Goal: Transaction & Acquisition: Book appointment/travel/reservation

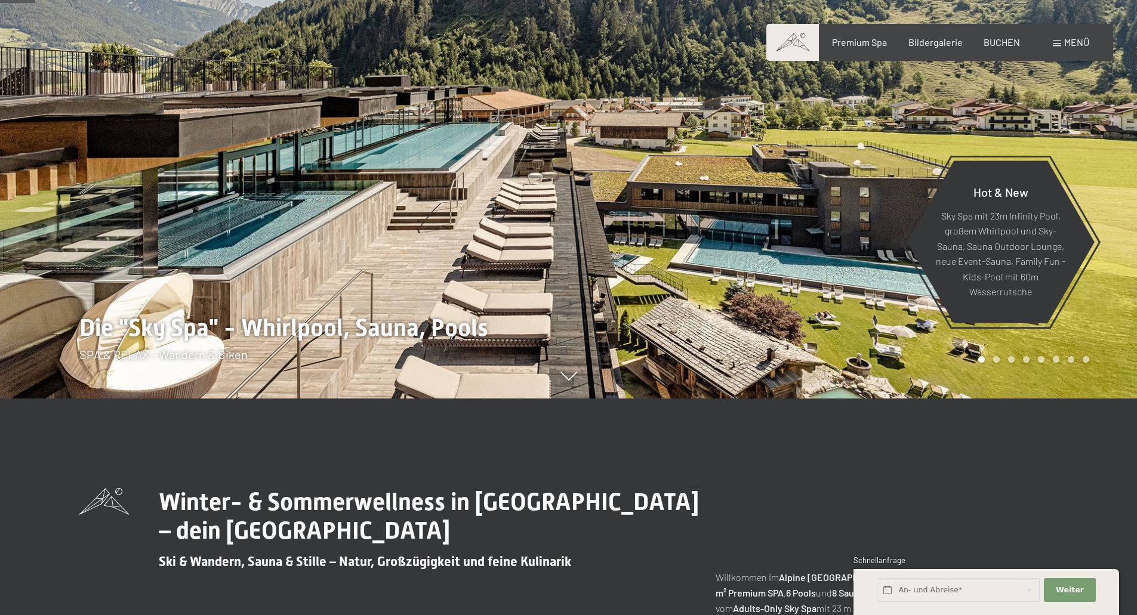
scroll to position [239, 0]
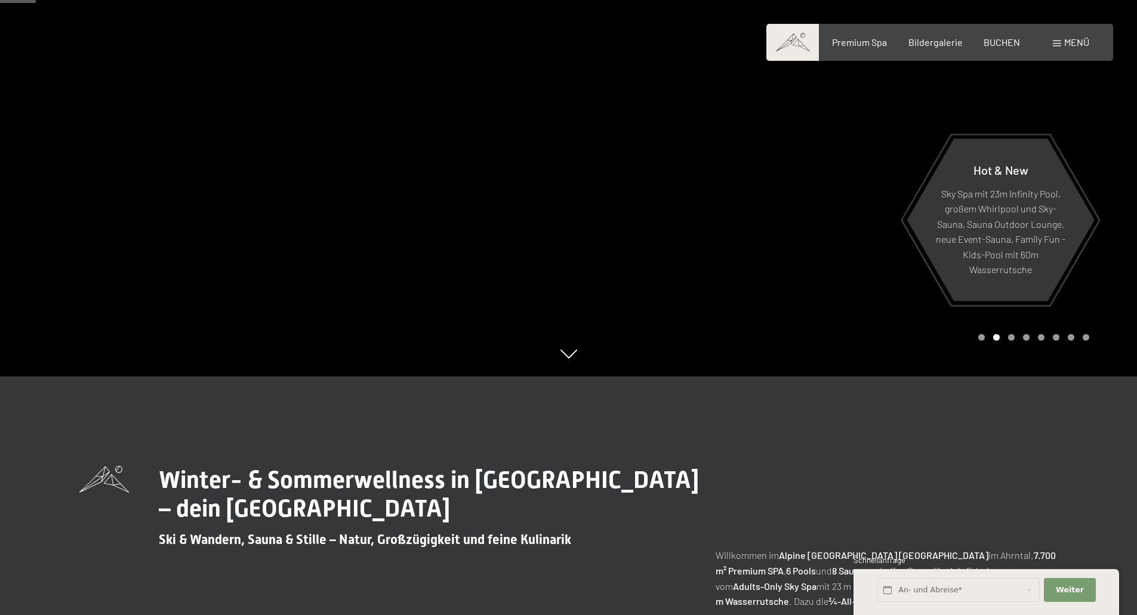
click at [1014, 341] on div at bounding box center [853, 68] width 569 height 615
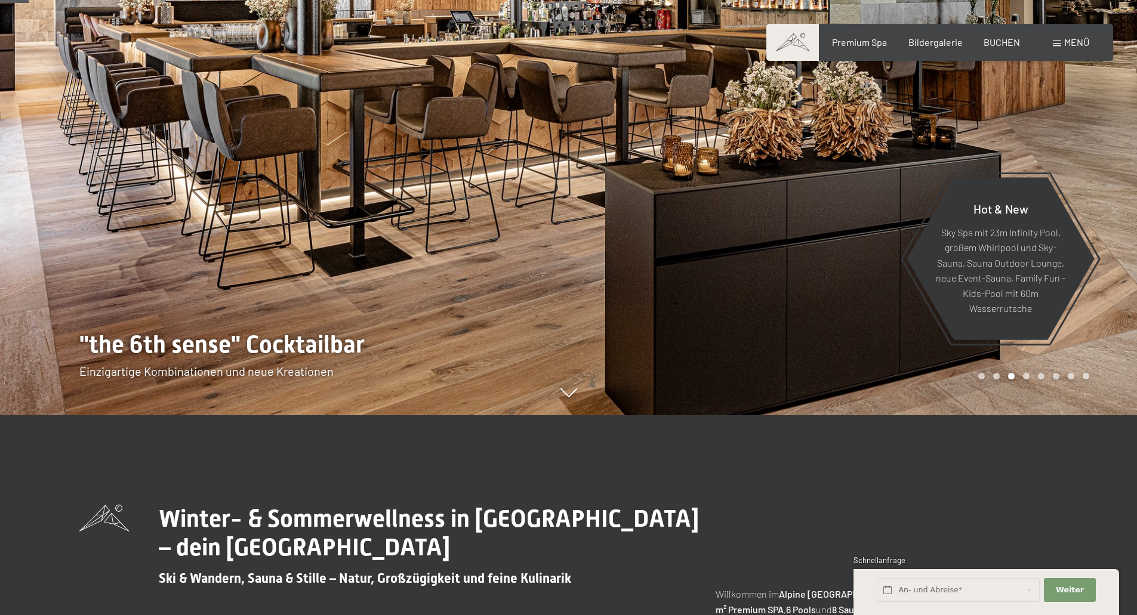
scroll to position [179, 0]
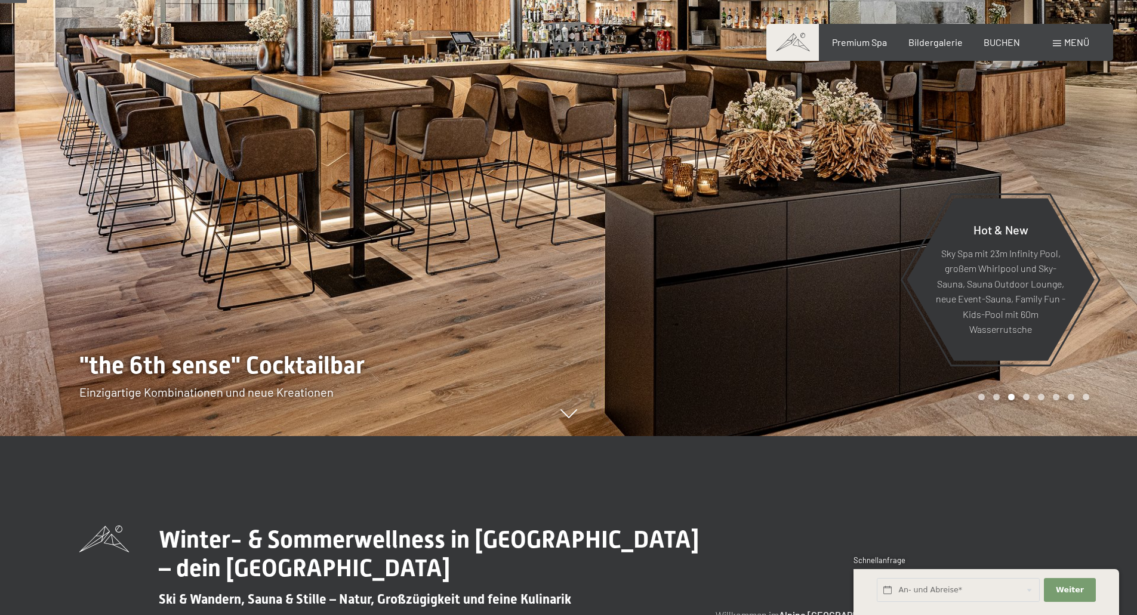
click at [1023, 399] on div "Carousel Pagination" at bounding box center [1031, 397] width 115 height 7
click at [1009, 401] on div at bounding box center [853, 128] width 569 height 615
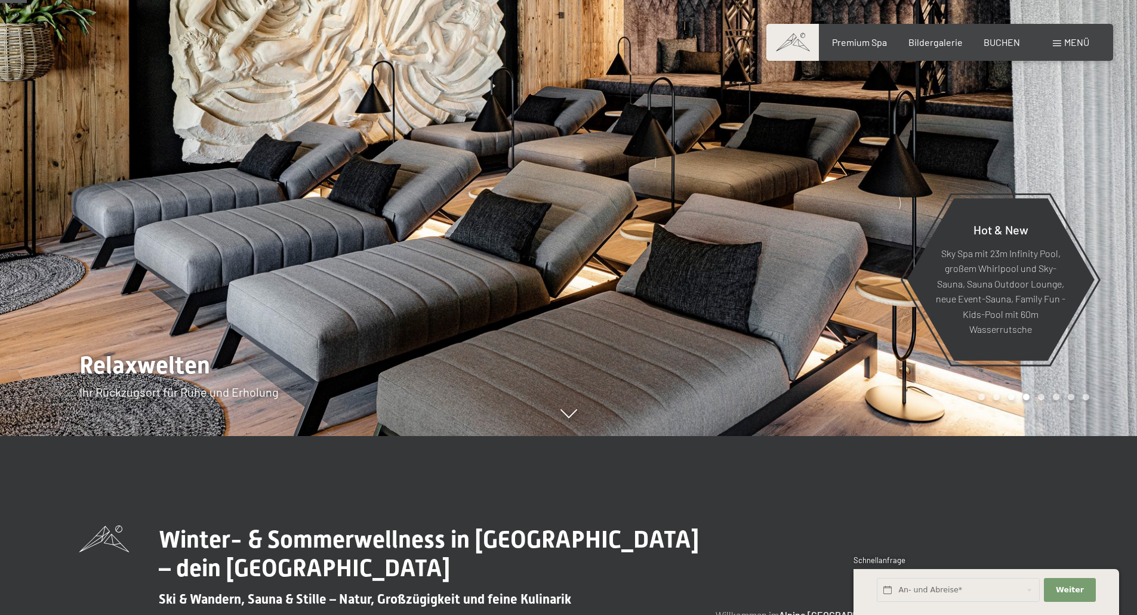
click at [1009, 401] on div at bounding box center [853, 128] width 569 height 615
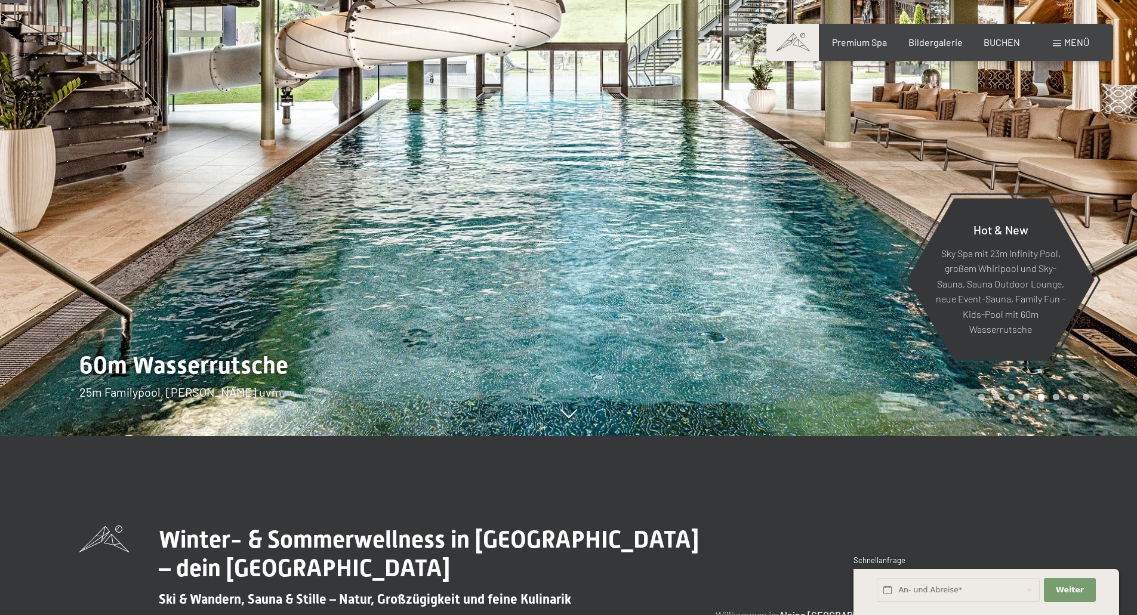
click at [1009, 401] on div at bounding box center [853, 128] width 569 height 615
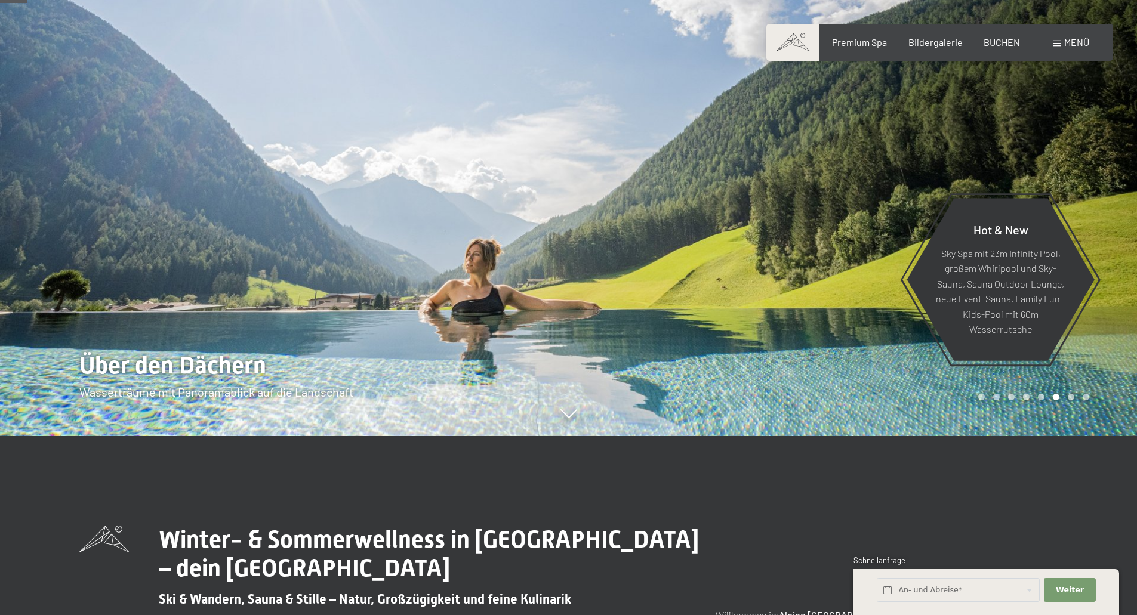
click at [1009, 401] on div at bounding box center [853, 128] width 569 height 615
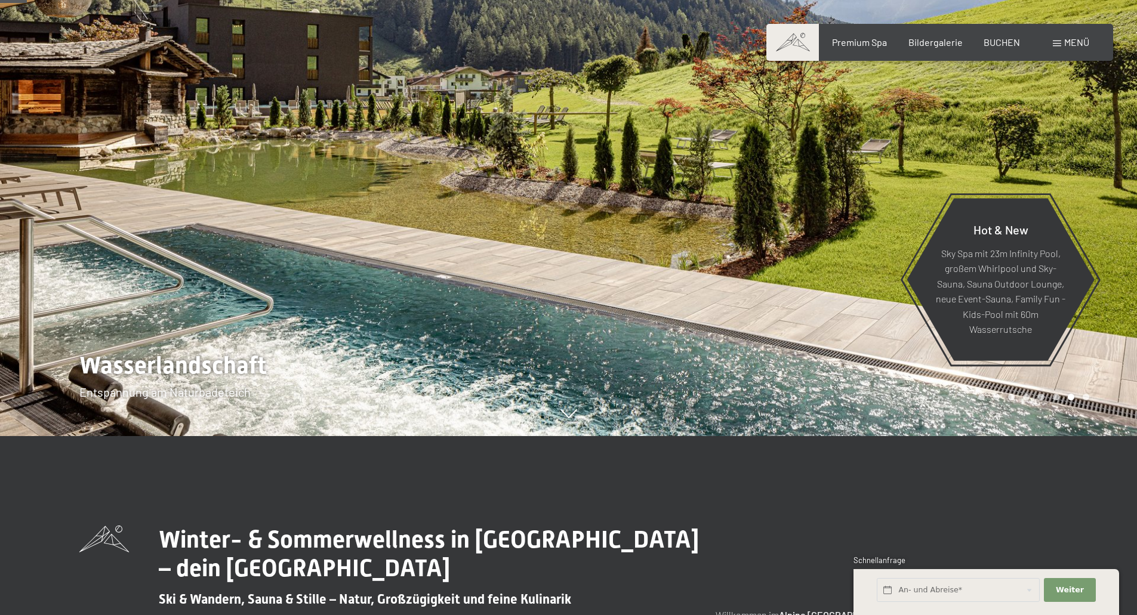
click at [1009, 401] on div at bounding box center [853, 128] width 569 height 615
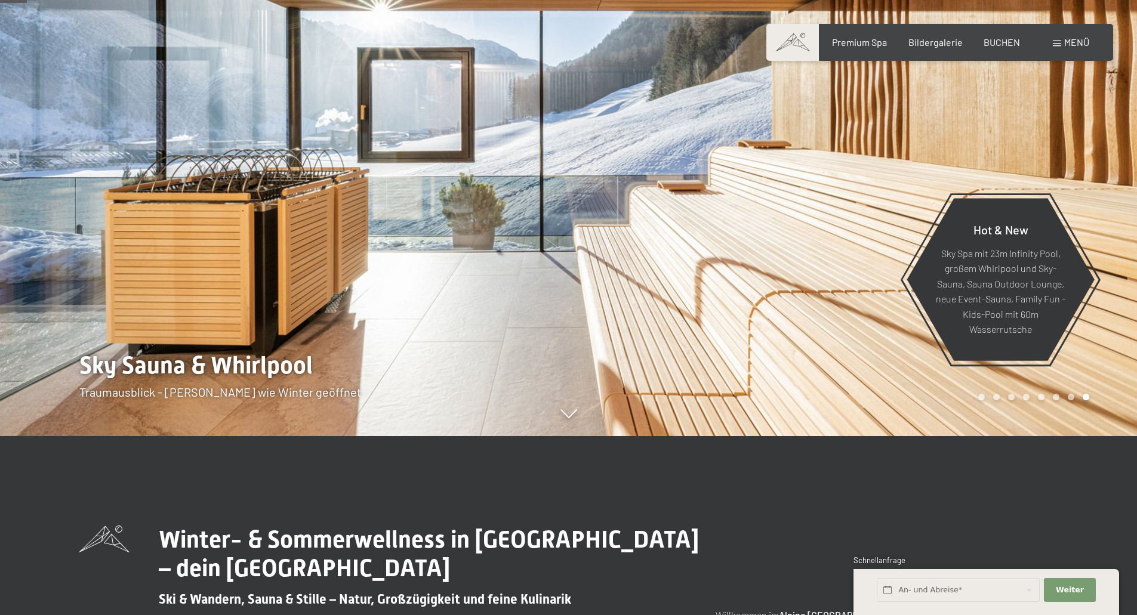
click at [1009, 401] on div at bounding box center [853, 128] width 569 height 615
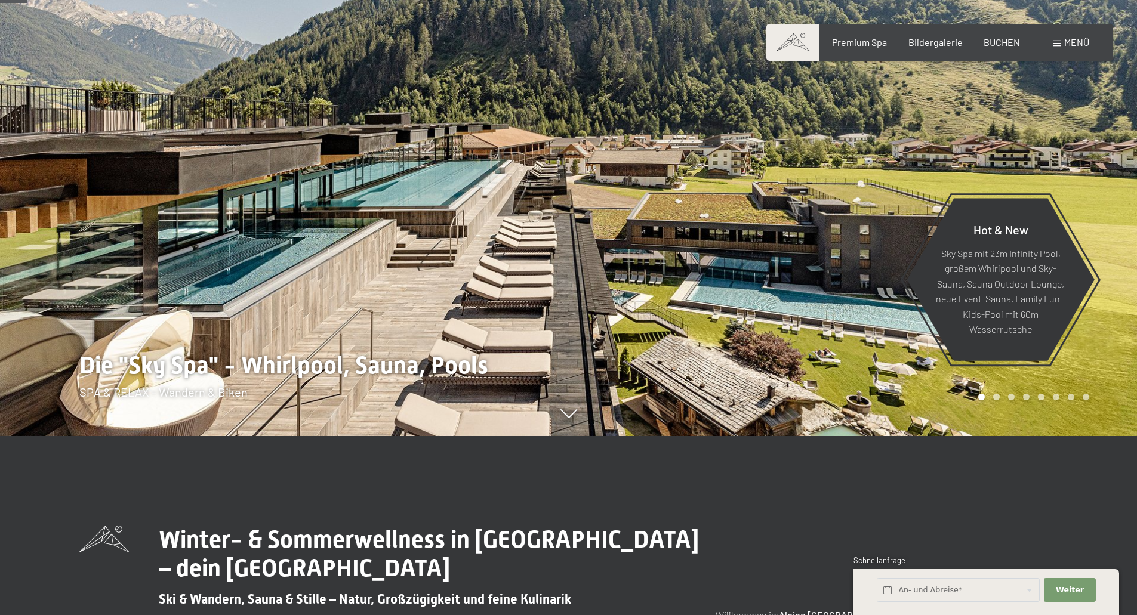
click at [1009, 401] on div at bounding box center [853, 128] width 569 height 615
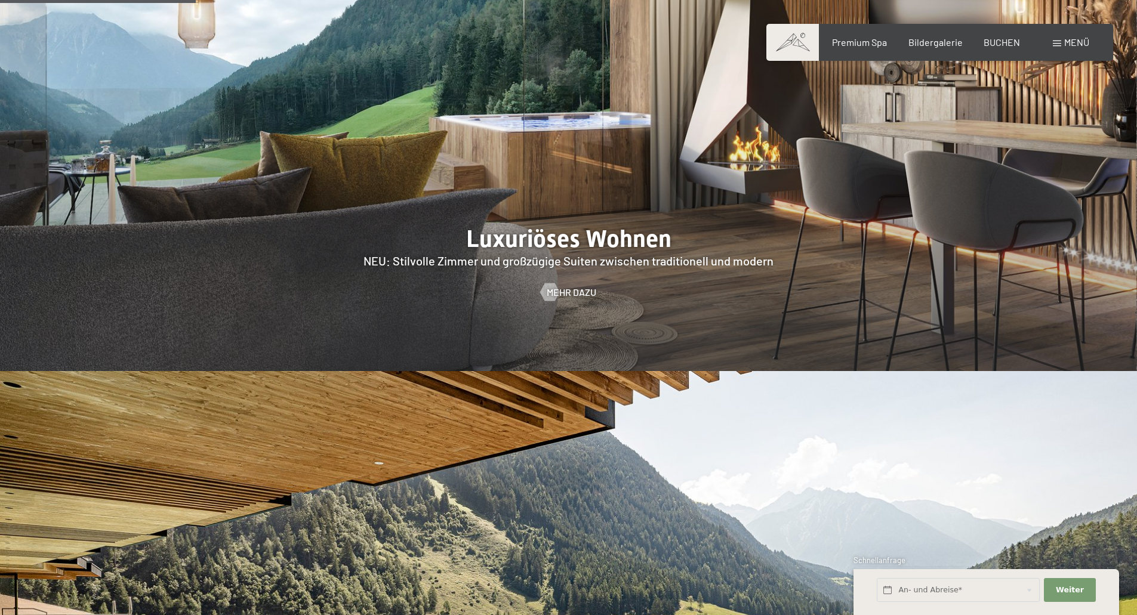
scroll to position [1313, 0]
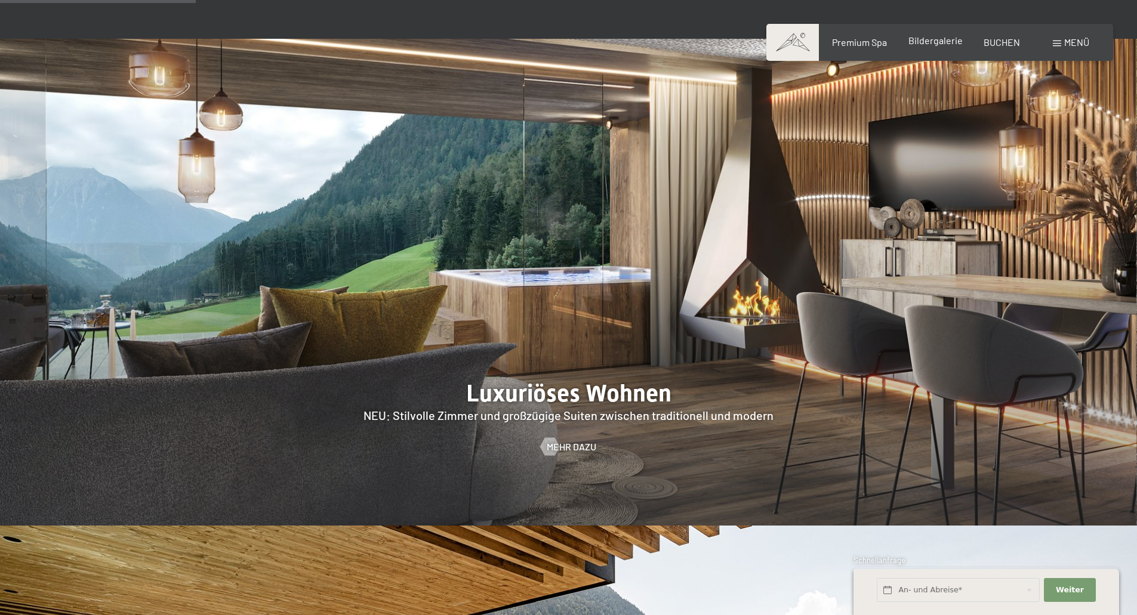
click at [934, 41] on span "Bildergalerie" at bounding box center [935, 40] width 54 height 11
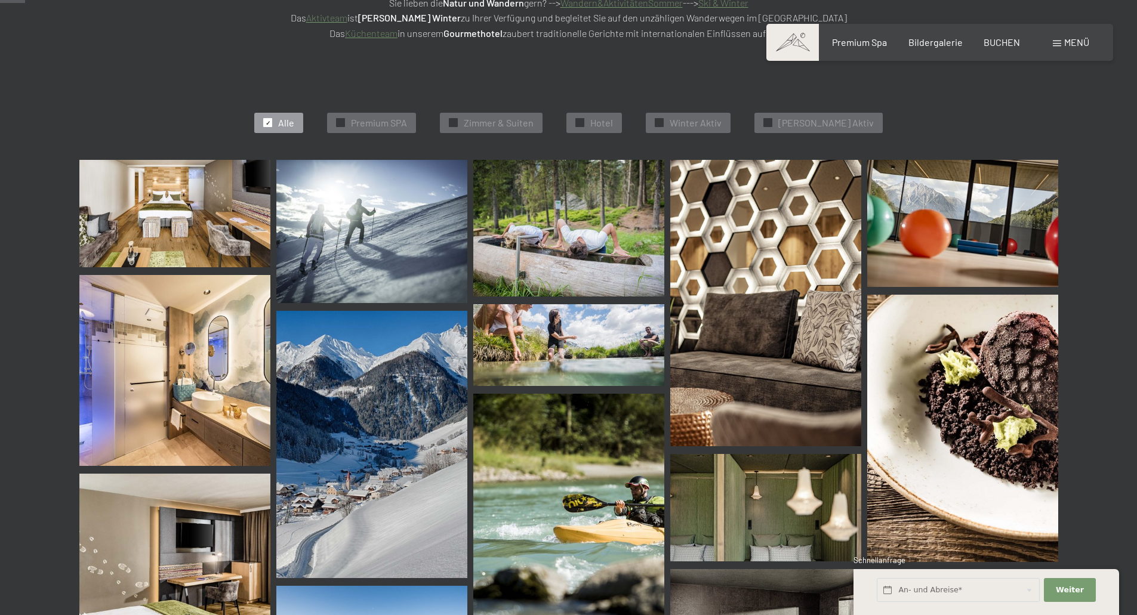
scroll to position [358, 0]
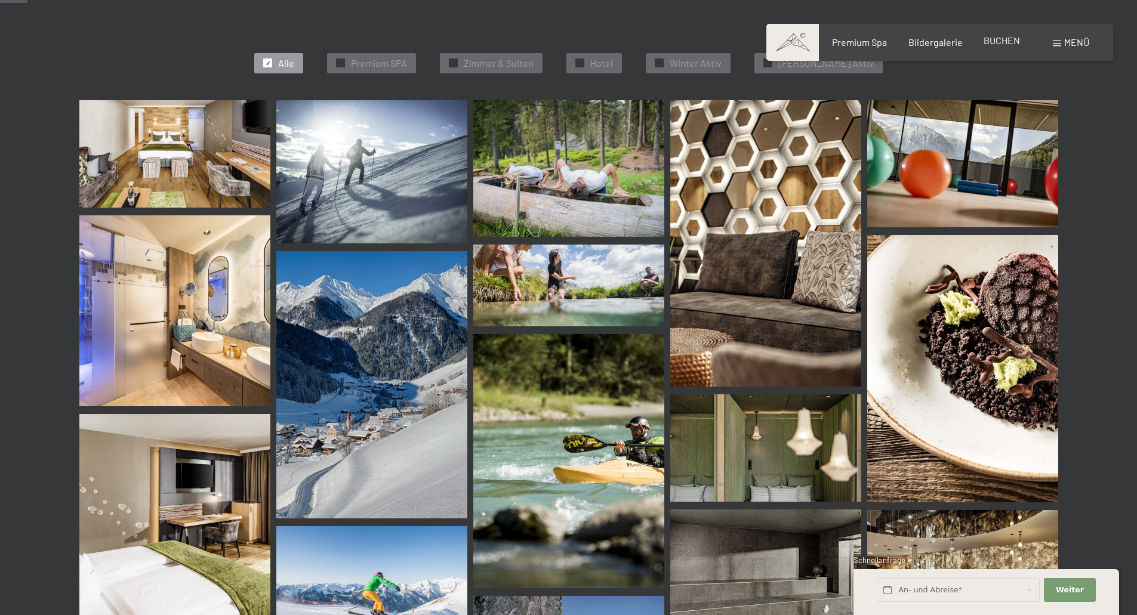
click at [1001, 41] on span "BUCHEN" at bounding box center [1002, 40] width 36 height 11
click at [878, 47] on div "Premium Spa" at bounding box center [859, 40] width 55 height 13
click at [860, 39] on span "Premium Spa" at bounding box center [859, 40] width 55 height 11
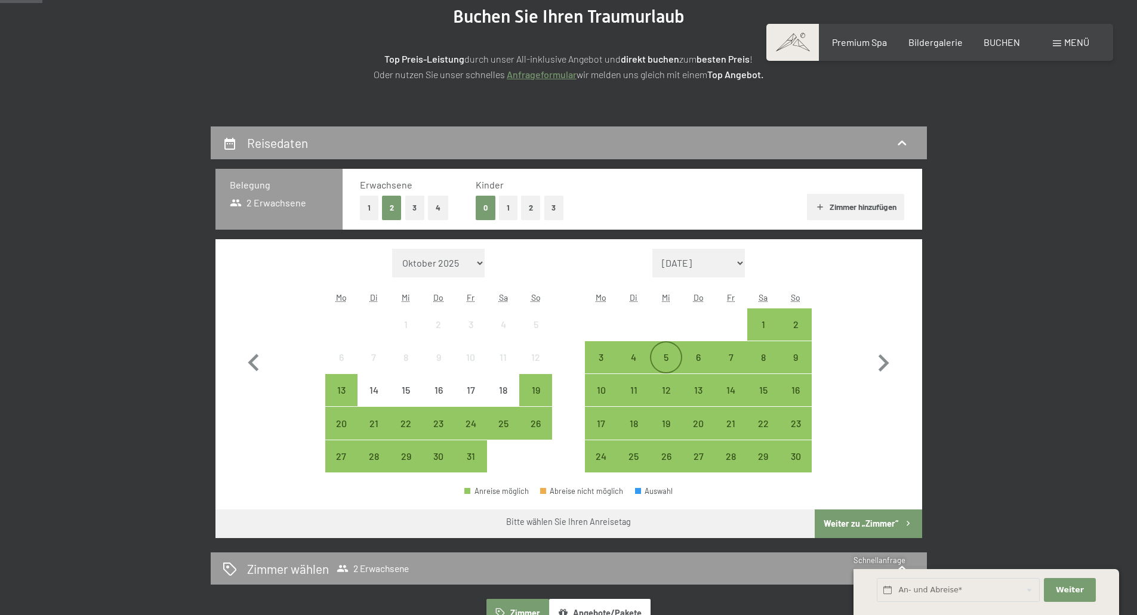
scroll to position [179, 0]
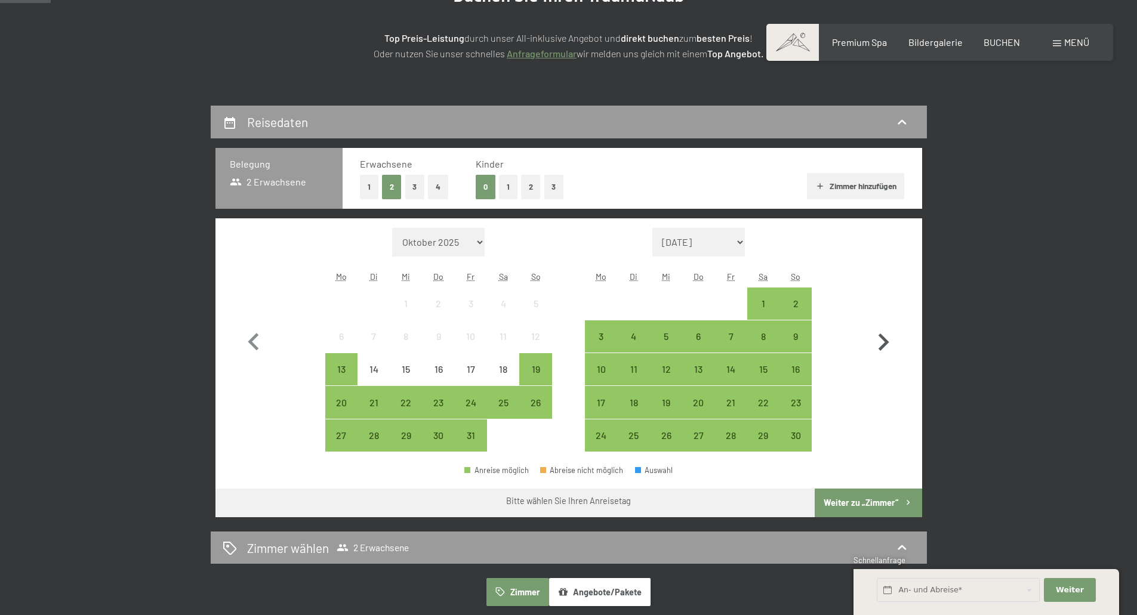
click at [880, 347] on icon "button" at bounding box center [883, 342] width 35 height 35
select select "2025-11-01"
select select "2025-12-01"
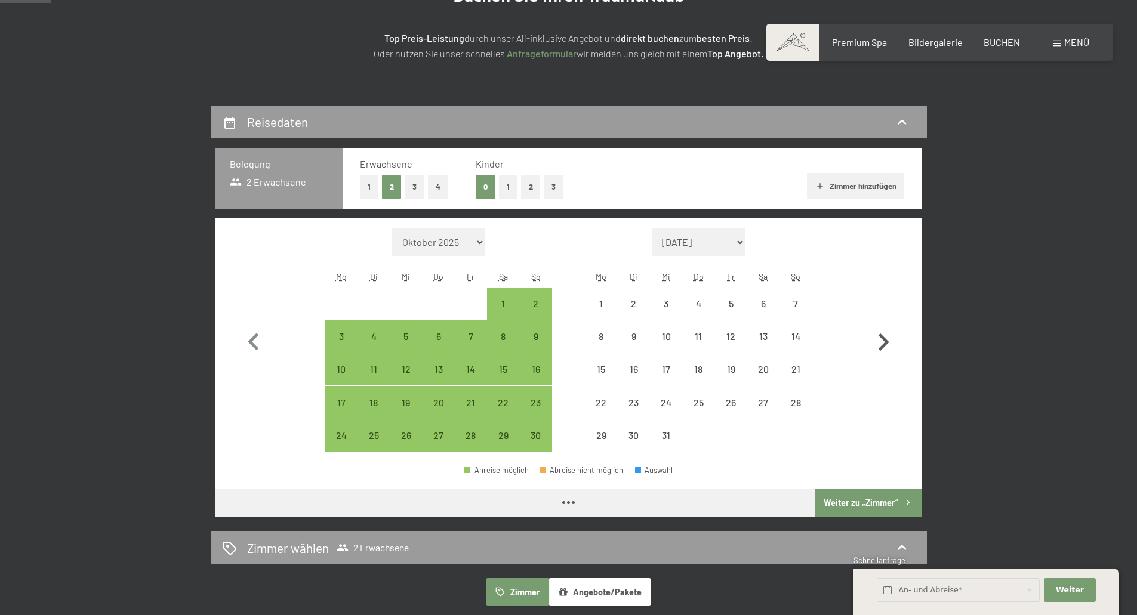
select select "2025-11-01"
select select "2025-12-01"
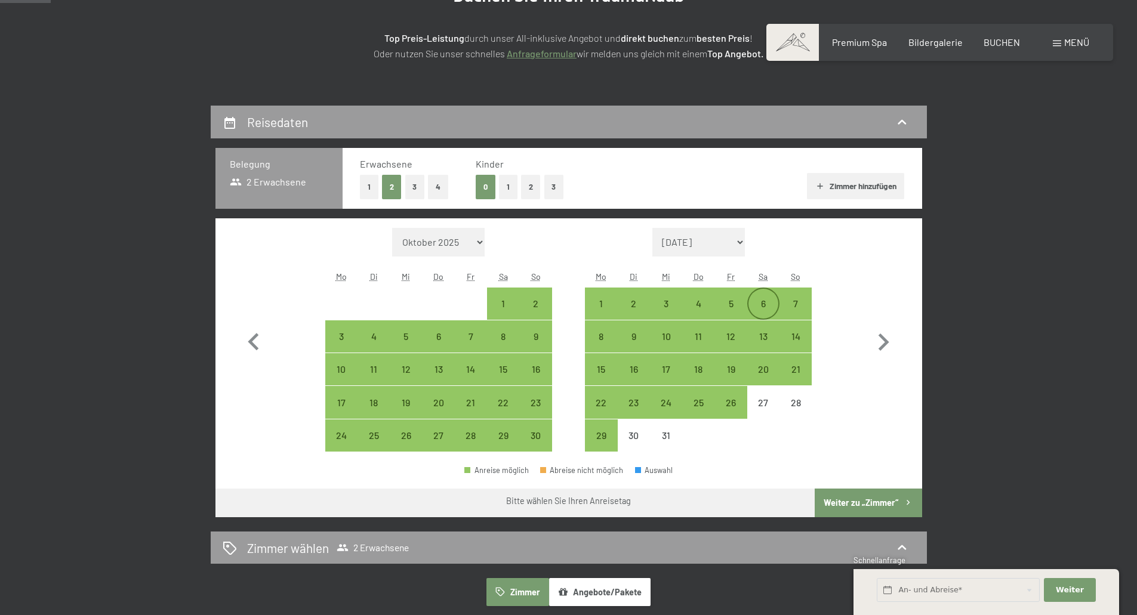
click at [760, 304] on div "6" at bounding box center [763, 314] width 30 height 30
select select "2025-11-01"
select select "2025-12-01"
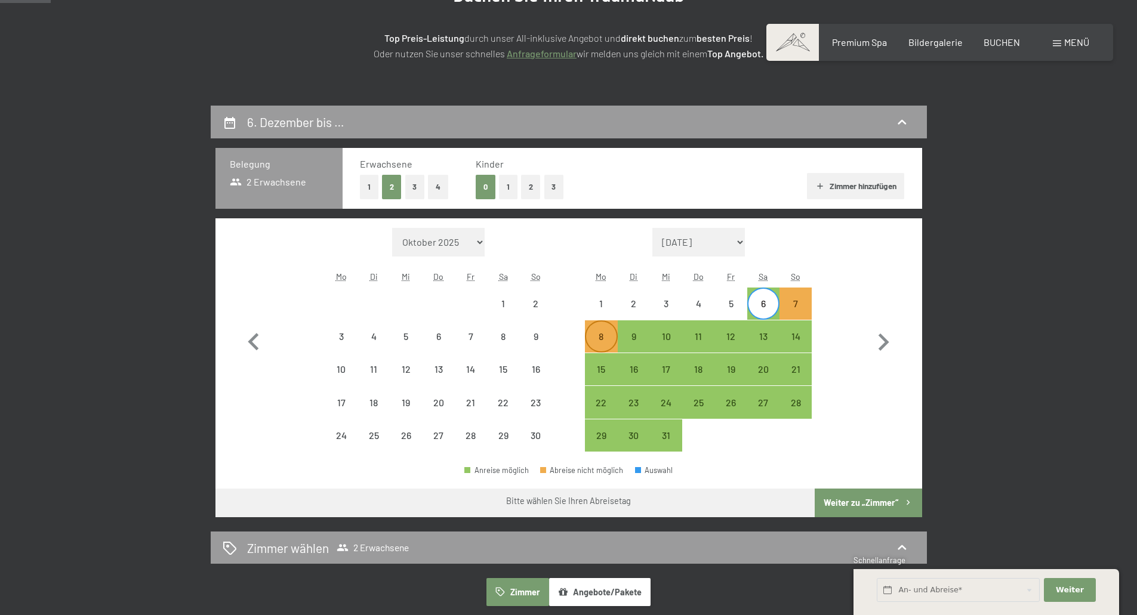
click at [593, 337] on div "8" at bounding box center [601, 347] width 30 height 30
select select "2025-11-01"
select select "2025-12-01"
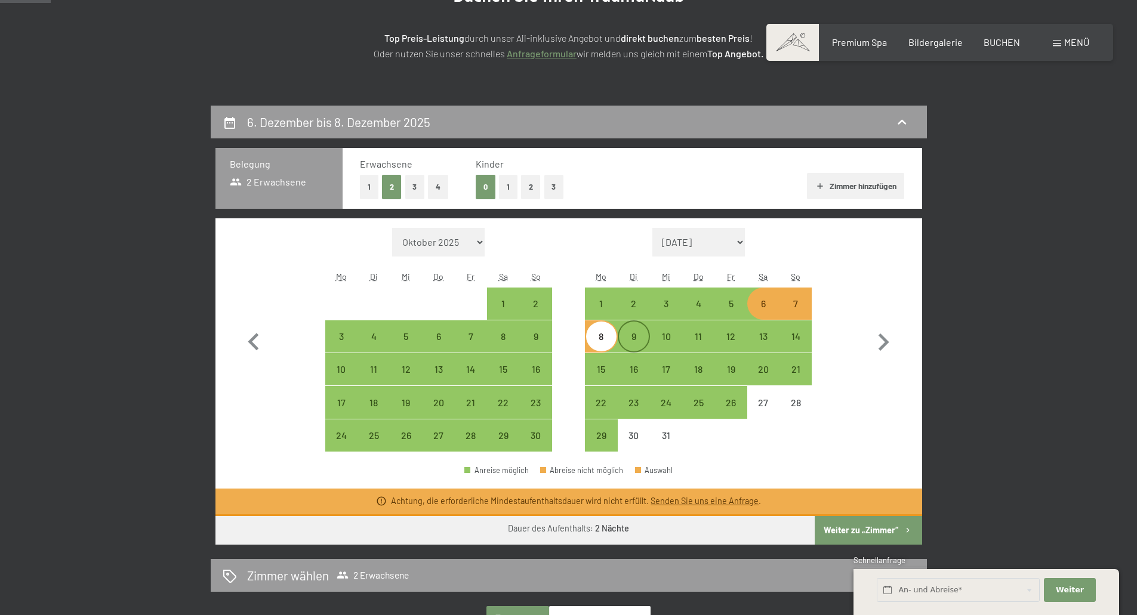
click at [632, 343] on div "9" at bounding box center [634, 347] width 30 height 30
select select "2025-11-01"
select select "2025-12-01"
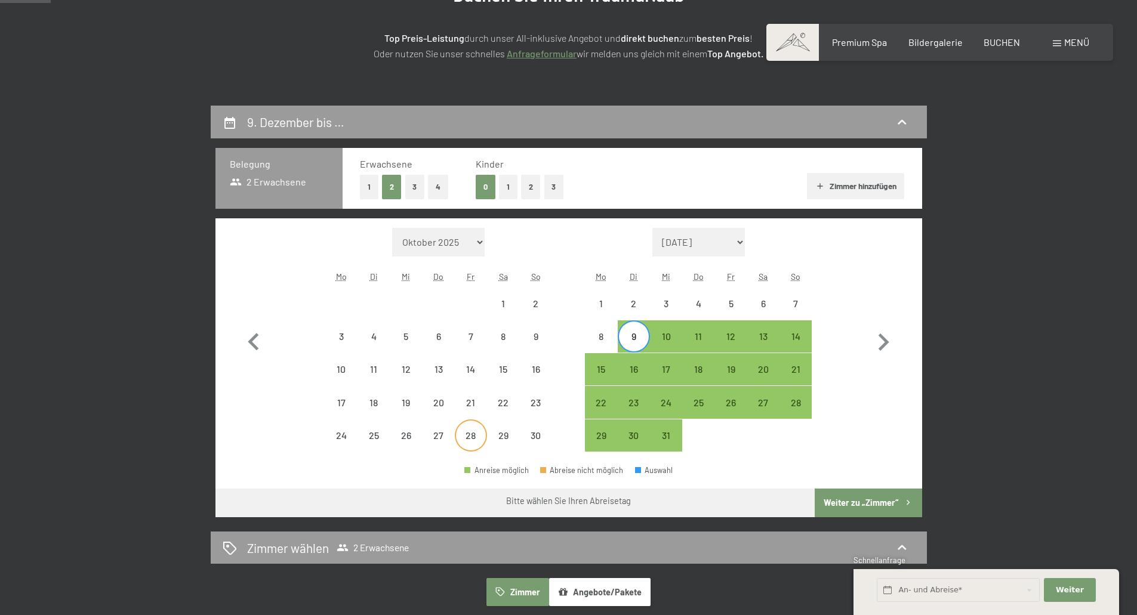
click at [467, 427] on div "28" at bounding box center [471, 436] width 30 height 30
select select "2025-11-01"
select select "2025-12-01"
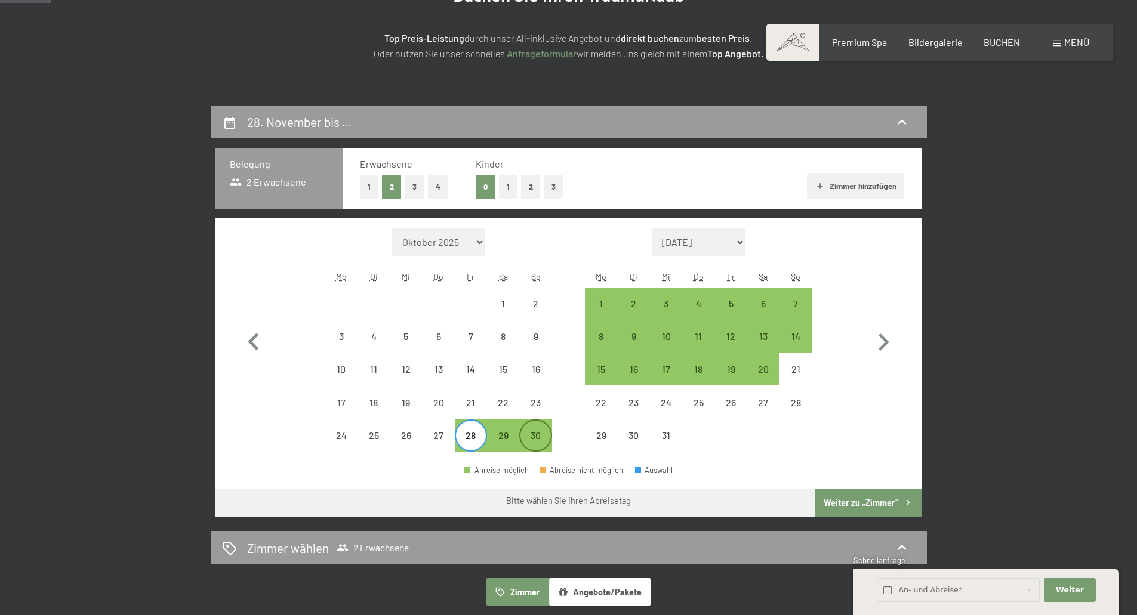
click at [528, 431] on div "30" at bounding box center [535, 446] width 30 height 30
select select "2025-11-01"
select select "2025-12-01"
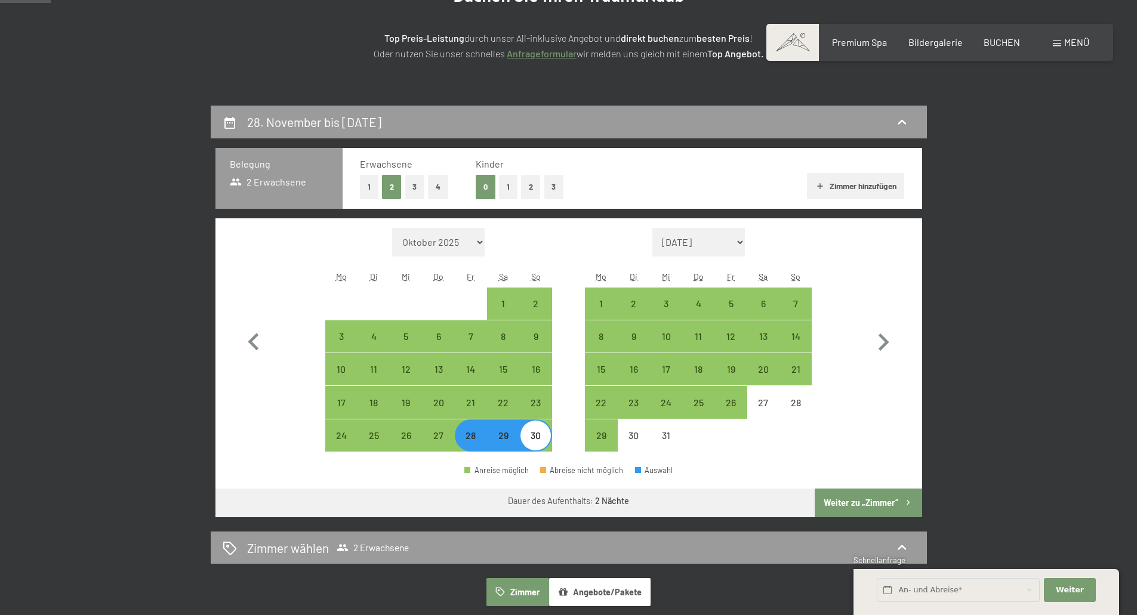
click at [874, 507] on button "Weiter zu „Zimmer“" at bounding box center [868, 503] width 107 height 29
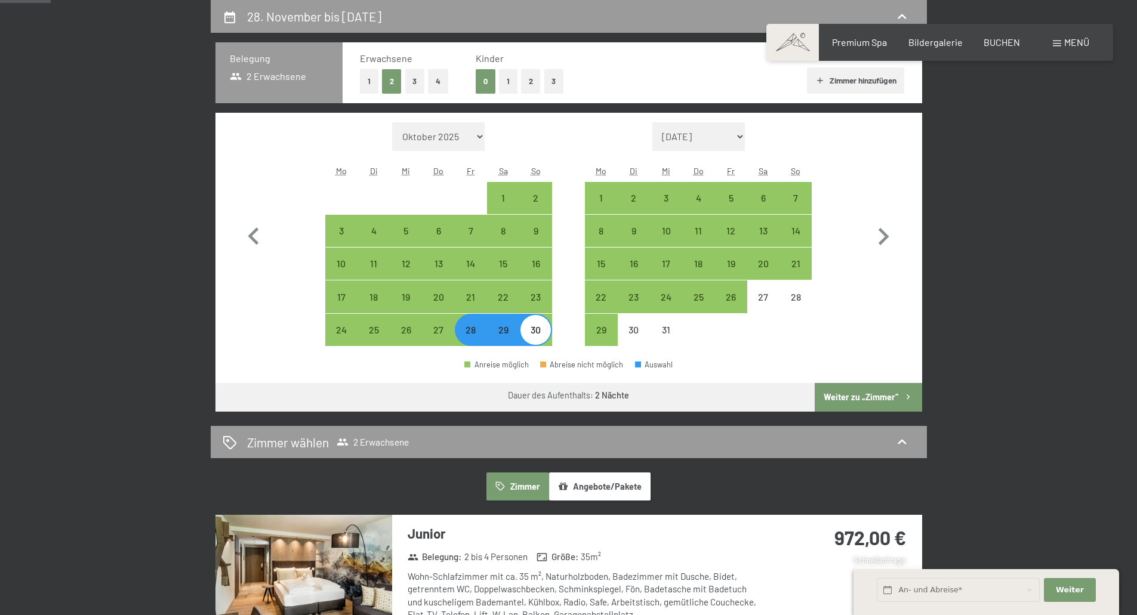
select select "2025-11-01"
select select "2025-12-01"
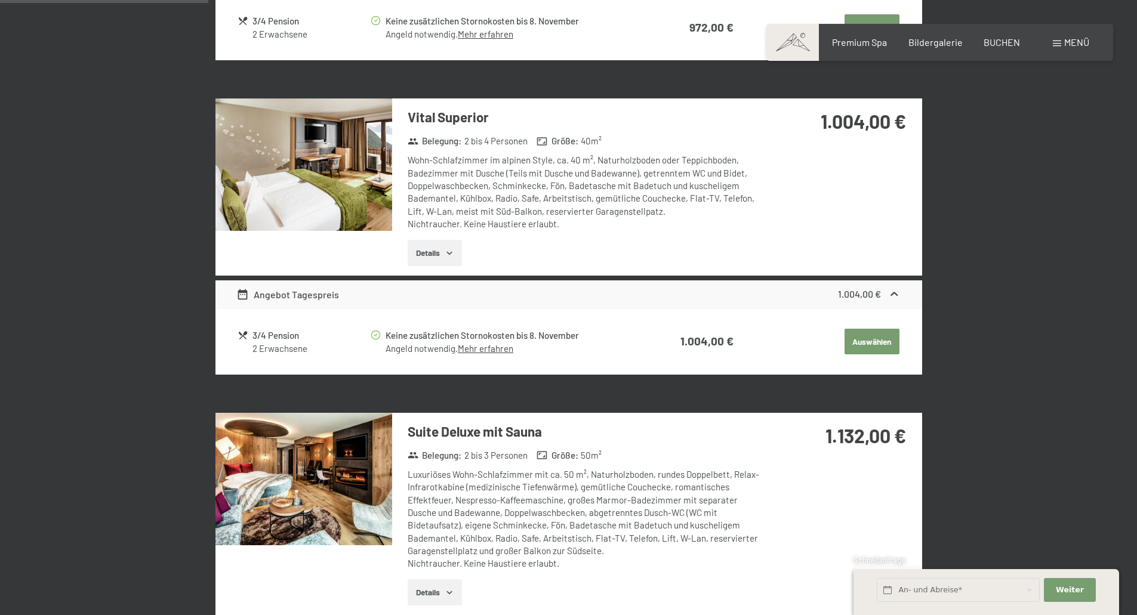
scroll to position [643, 0]
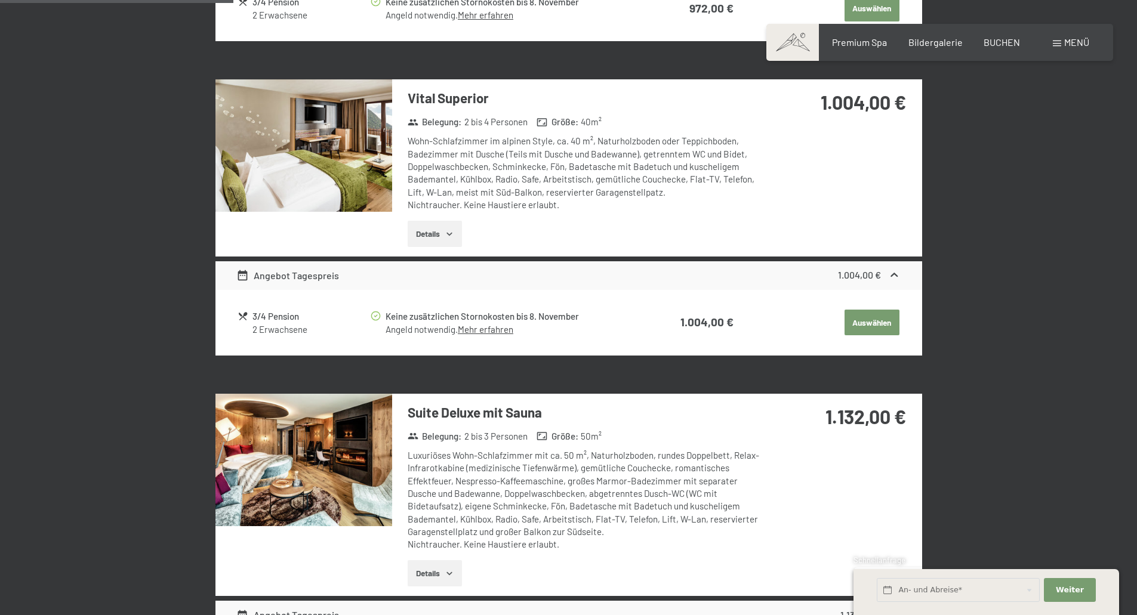
click at [494, 413] on h3 "Suite Deluxe mit Sauna" at bounding box center [585, 412] width 355 height 19
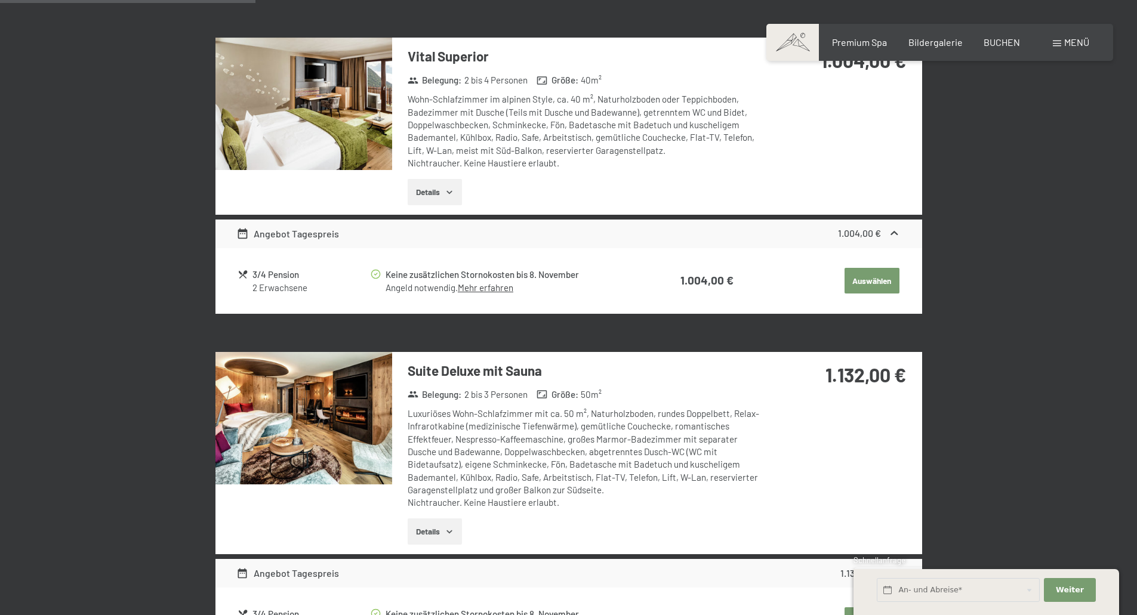
scroll to position [703, 0]
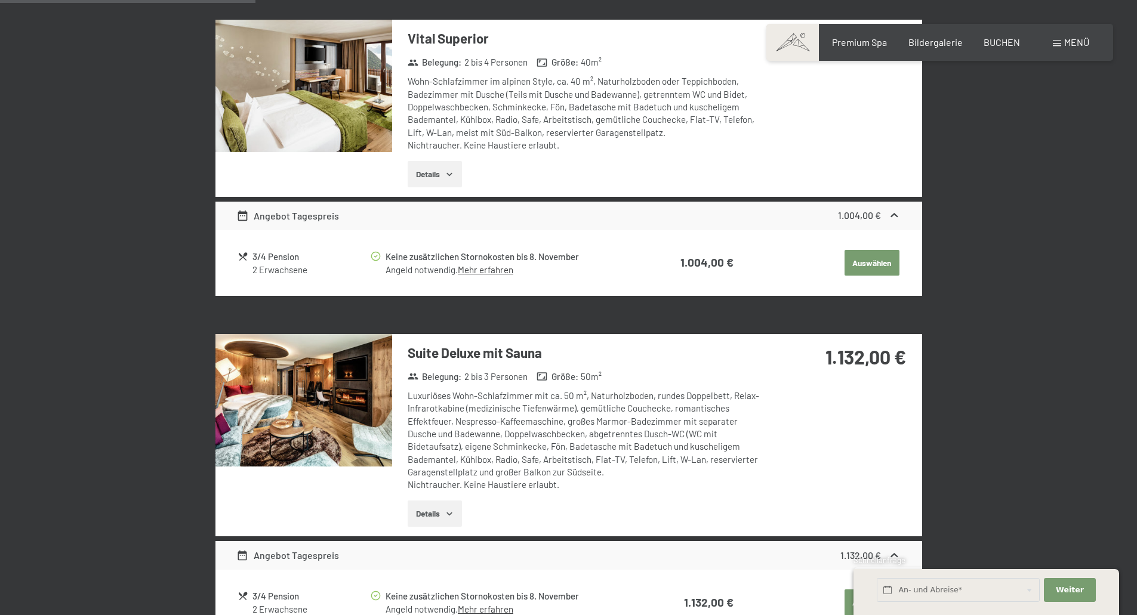
click at [815, 376] on div "1.132,00 €" at bounding box center [842, 371] width 159 height 75
click at [392, 385] on img at bounding box center [303, 400] width 177 height 133
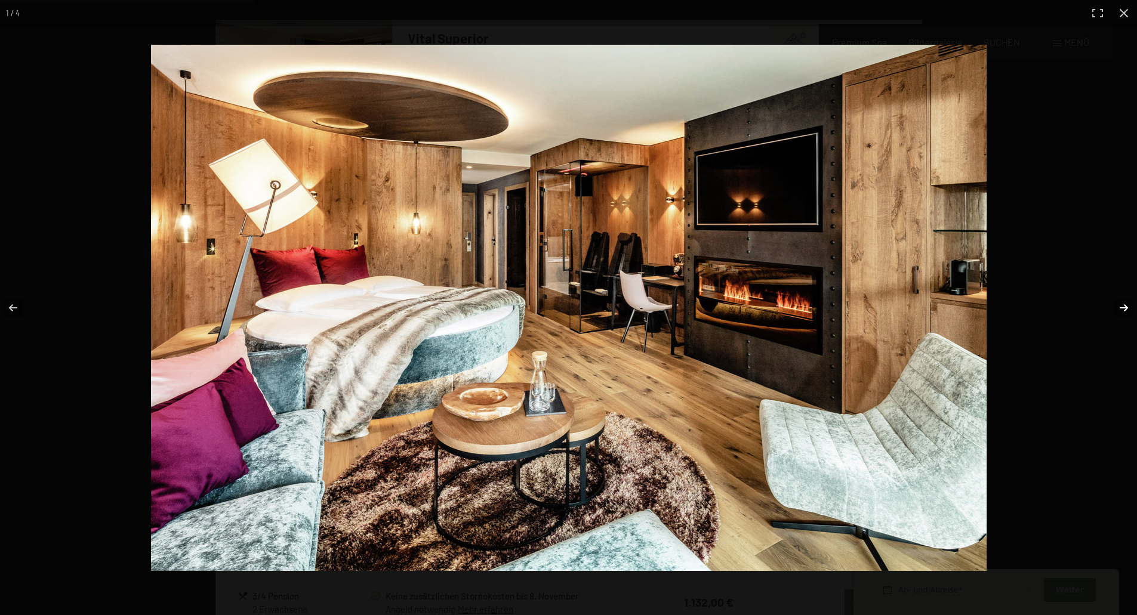
click at [1119, 305] on button "button" at bounding box center [1116, 308] width 42 height 60
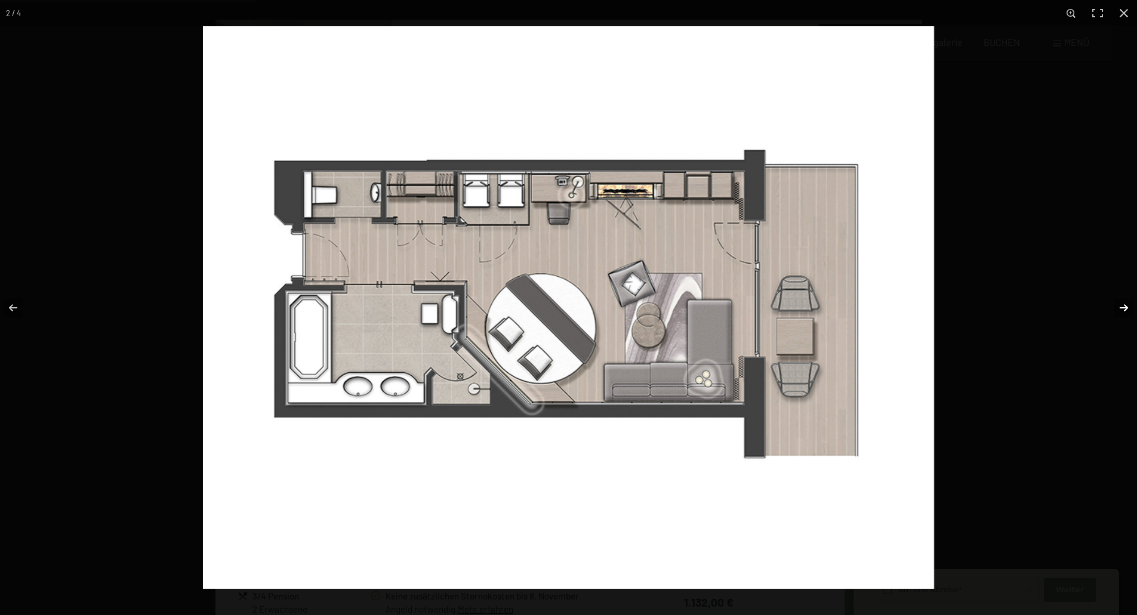
click at [1117, 309] on button "button" at bounding box center [1116, 308] width 42 height 60
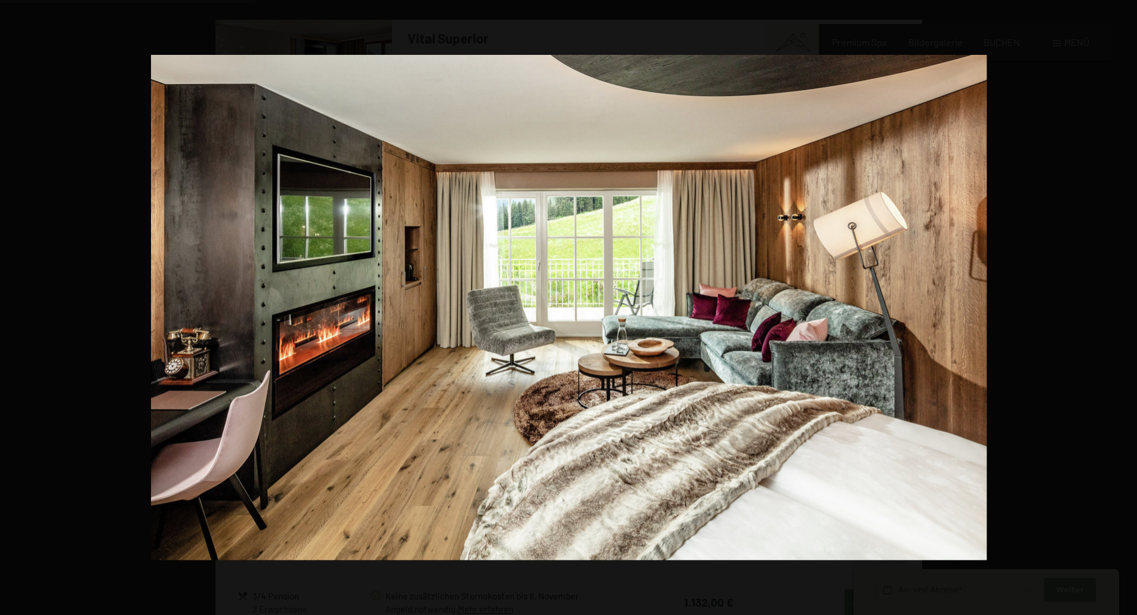
click at [1117, 309] on button "button" at bounding box center [1116, 308] width 42 height 60
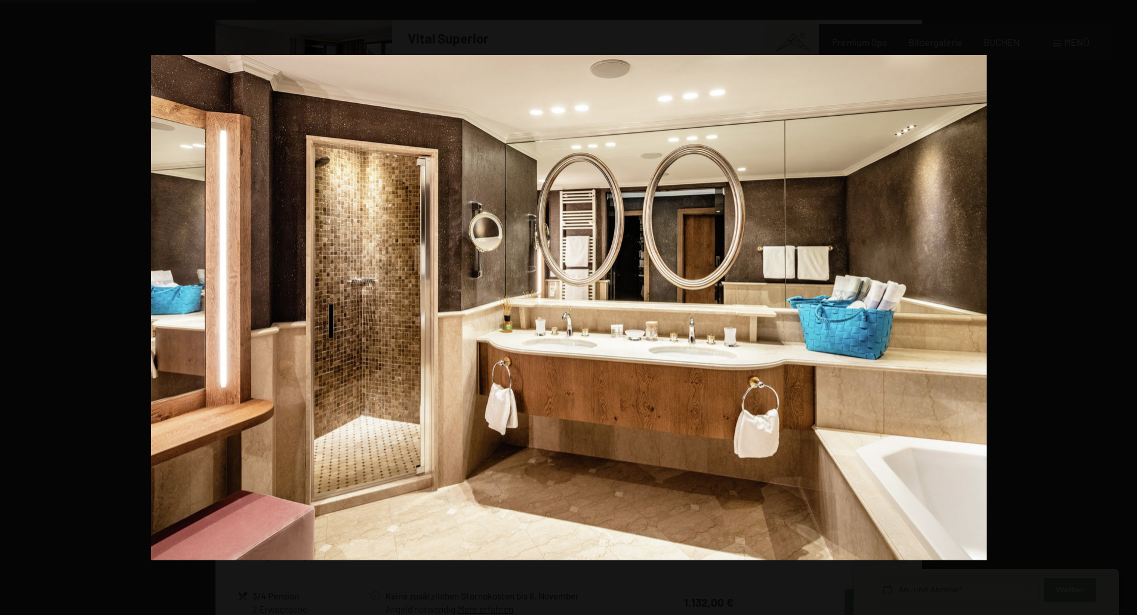
click at [1117, 309] on button "button" at bounding box center [1116, 308] width 42 height 60
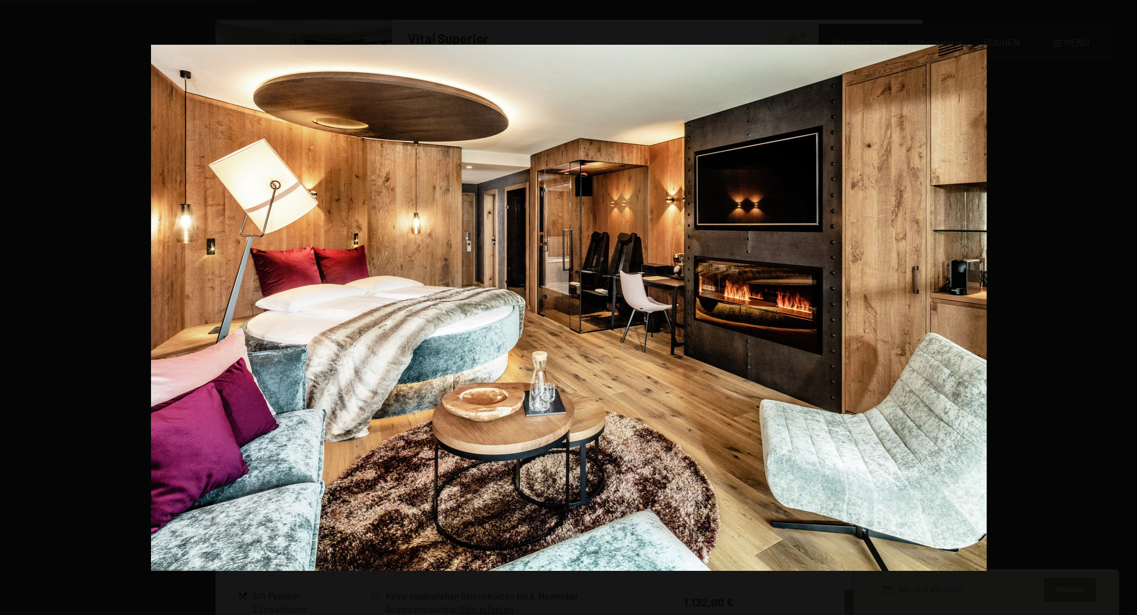
click at [1117, 309] on button "button" at bounding box center [1116, 308] width 42 height 60
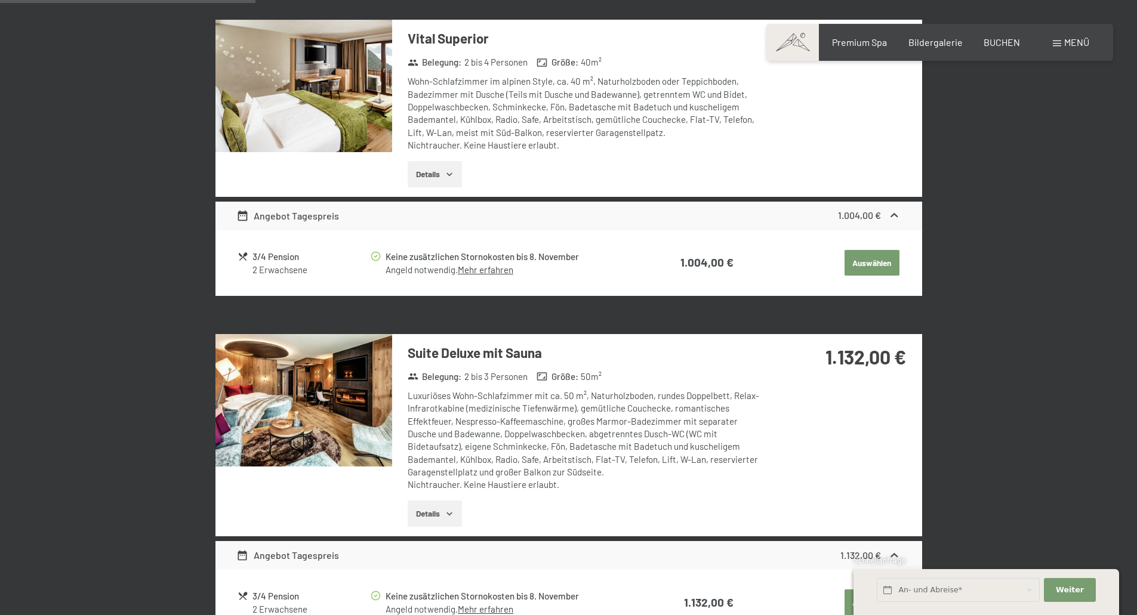
click at [0, 0] on button "button" at bounding box center [0, 0] width 0 height 0
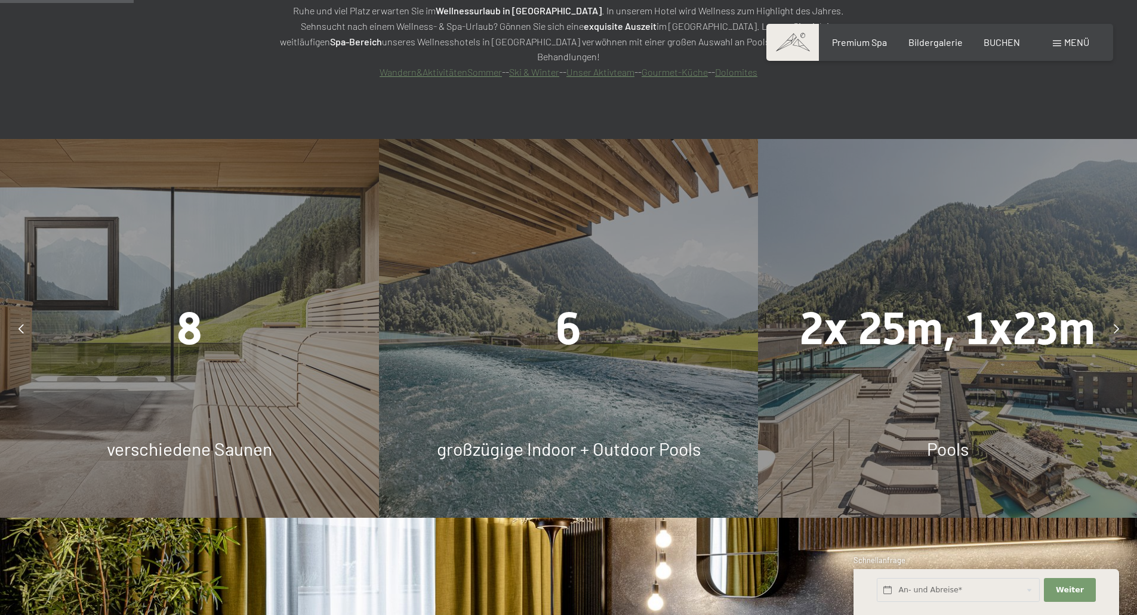
scroll to position [1194, 0]
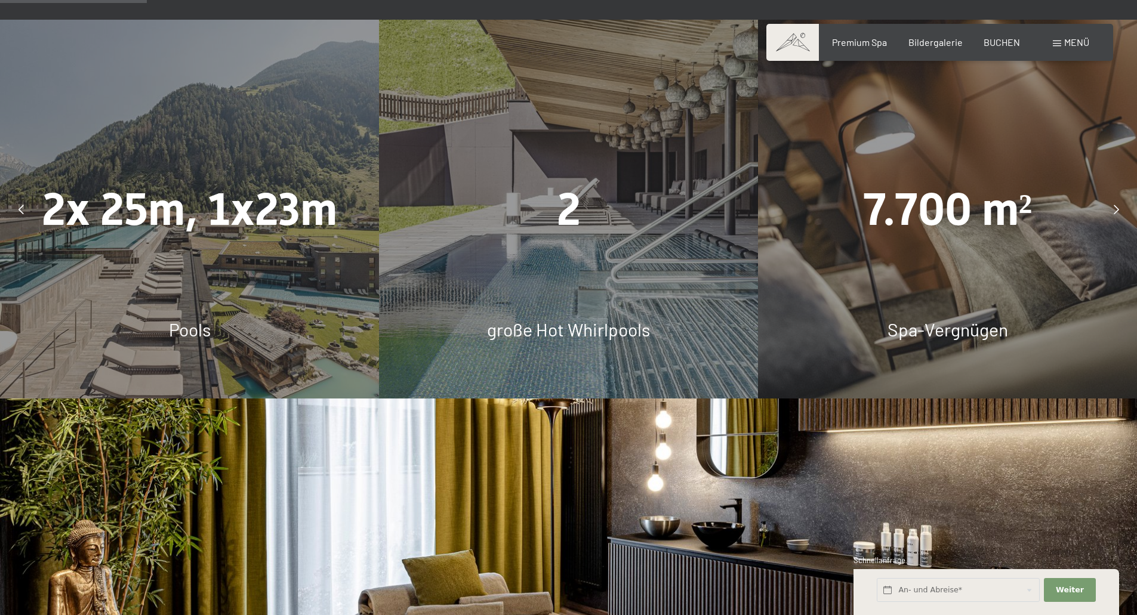
click at [990, 183] on span "7.700 m²" at bounding box center [948, 209] width 170 height 53
drag, startPoint x: 951, startPoint y: 189, endPoint x: 979, endPoint y: 187, distance: 28.1
click at [950, 189] on span "7.700 m²" at bounding box center [948, 209] width 170 height 53
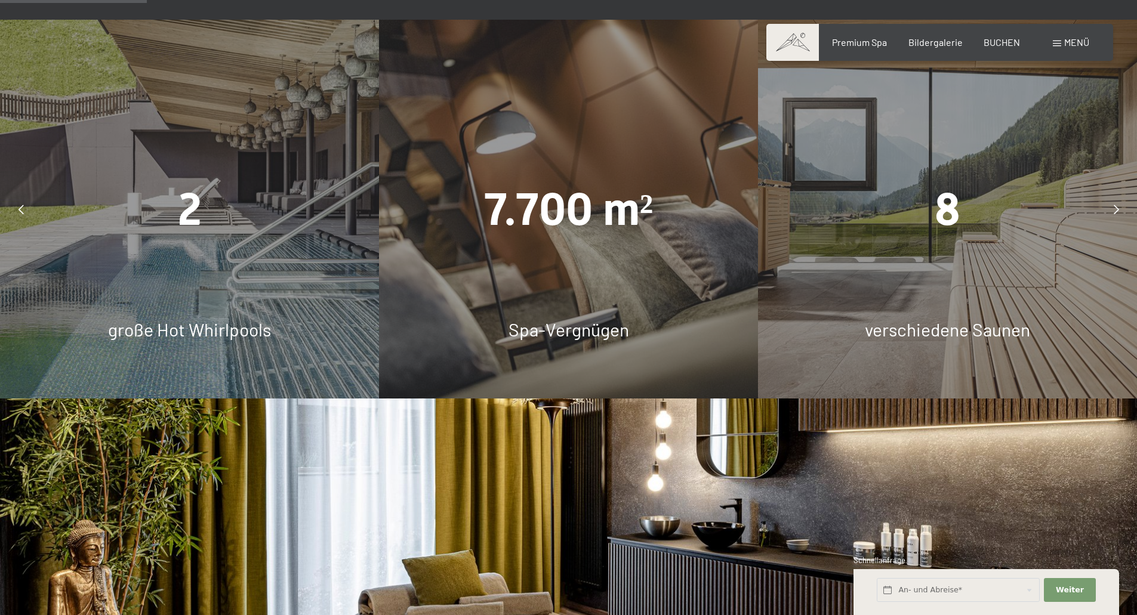
click at [985, 192] on div "8" at bounding box center [947, 209] width 379 height 63
click at [947, 319] on span "verschiedene Saunen" at bounding box center [947, 329] width 165 height 21
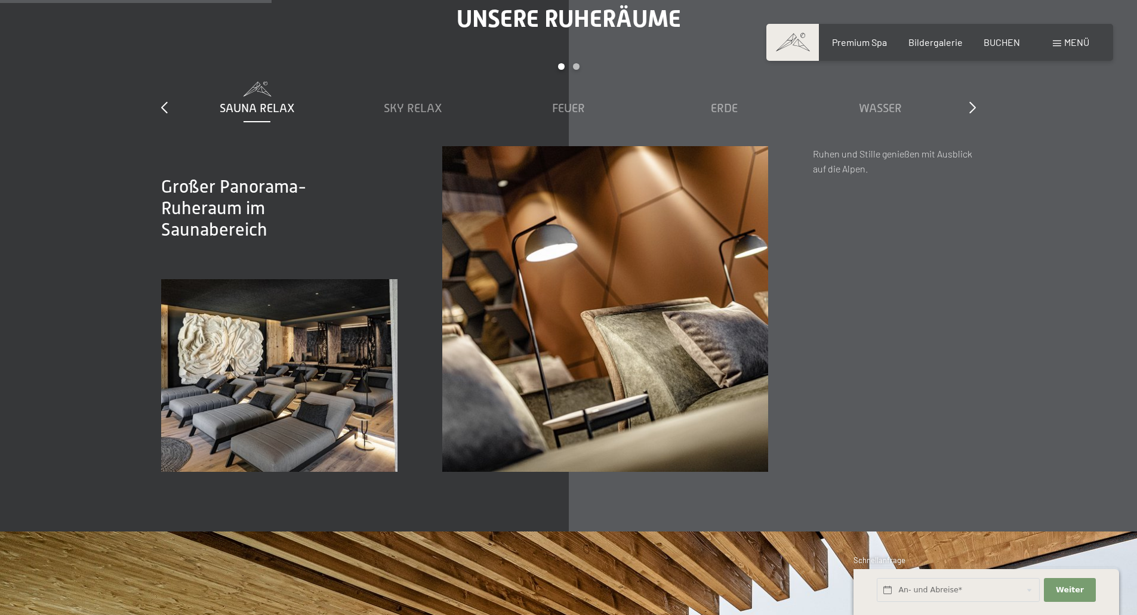
scroll to position [2029, 0]
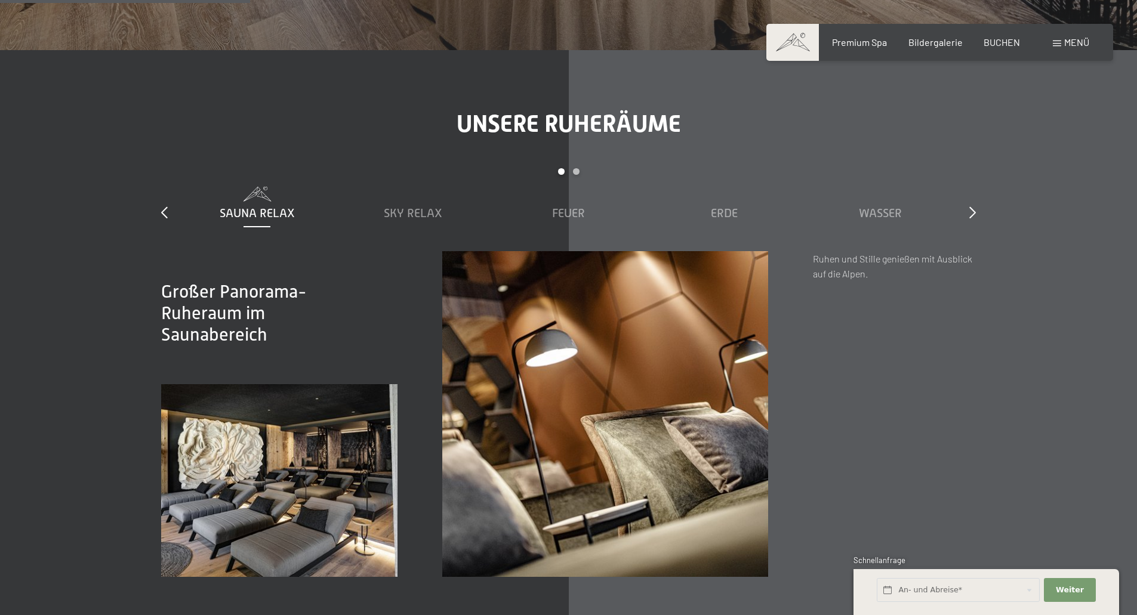
click at [961, 168] on div "slide 1 to 5 of 7 Sauna Relax Sky Relax Feuer Erde Wasser Luft Wolke 7" at bounding box center [568, 209] width 815 height 83
click at [970, 207] on icon at bounding box center [972, 213] width 7 height 12
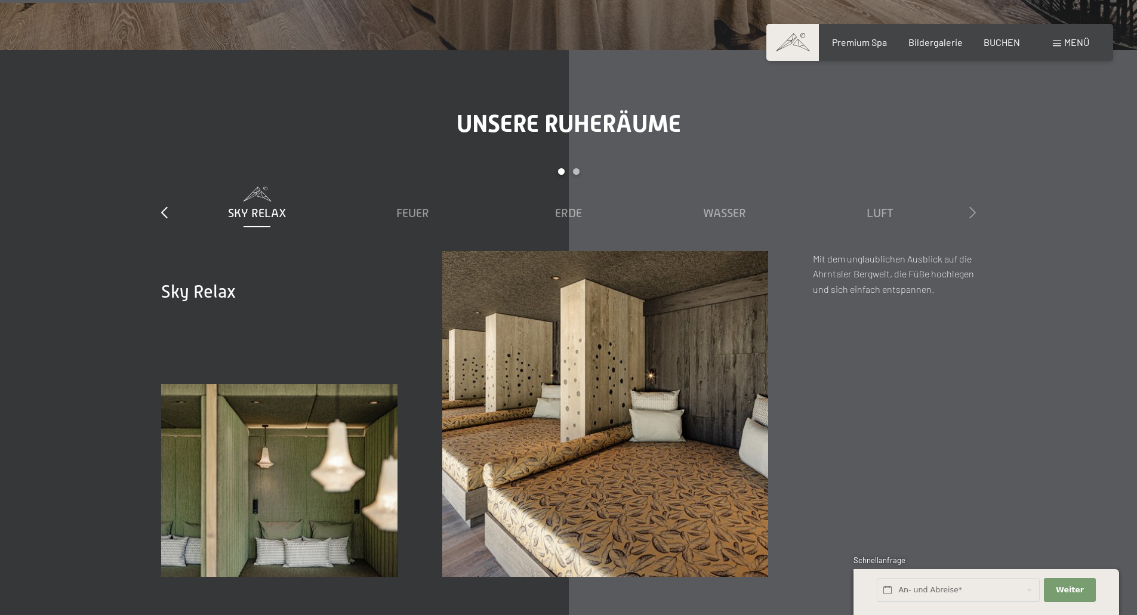
click at [970, 207] on icon at bounding box center [972, 213] width 7 height 12
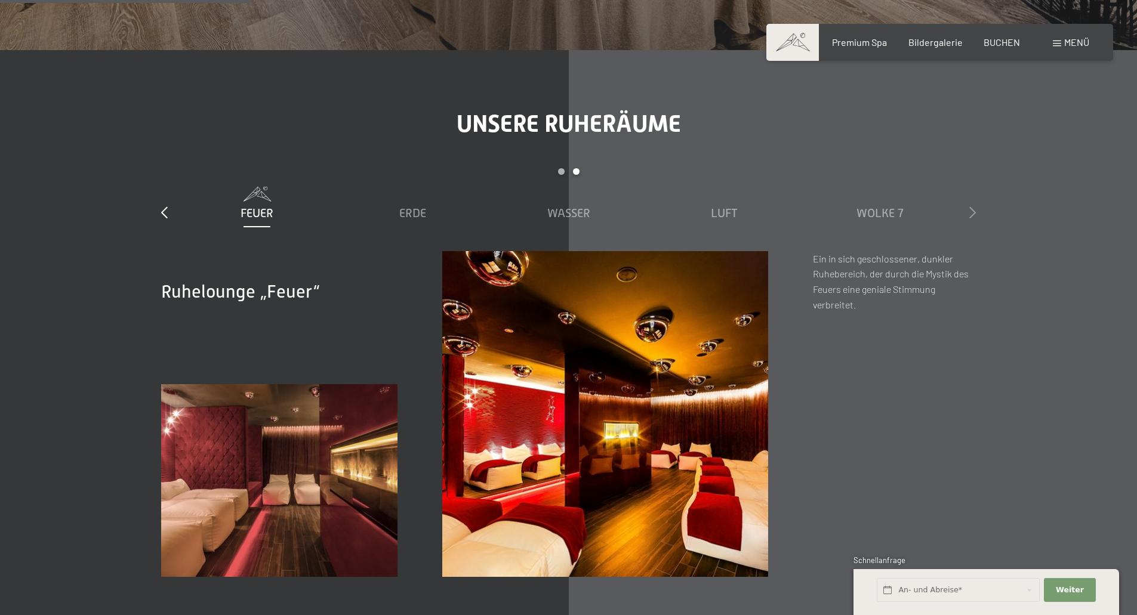
click at [970, 207] on icon at bounding box center [972, 213] width 7 height 12
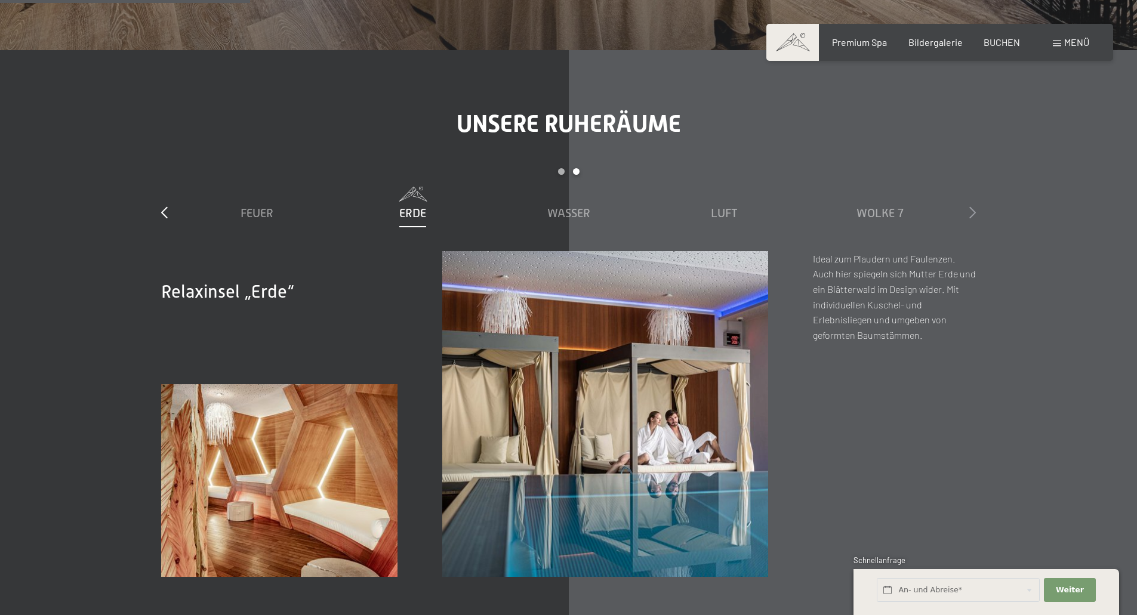
click at [970, 207] on icon at bounding box center [972, 213] width 7 height 12
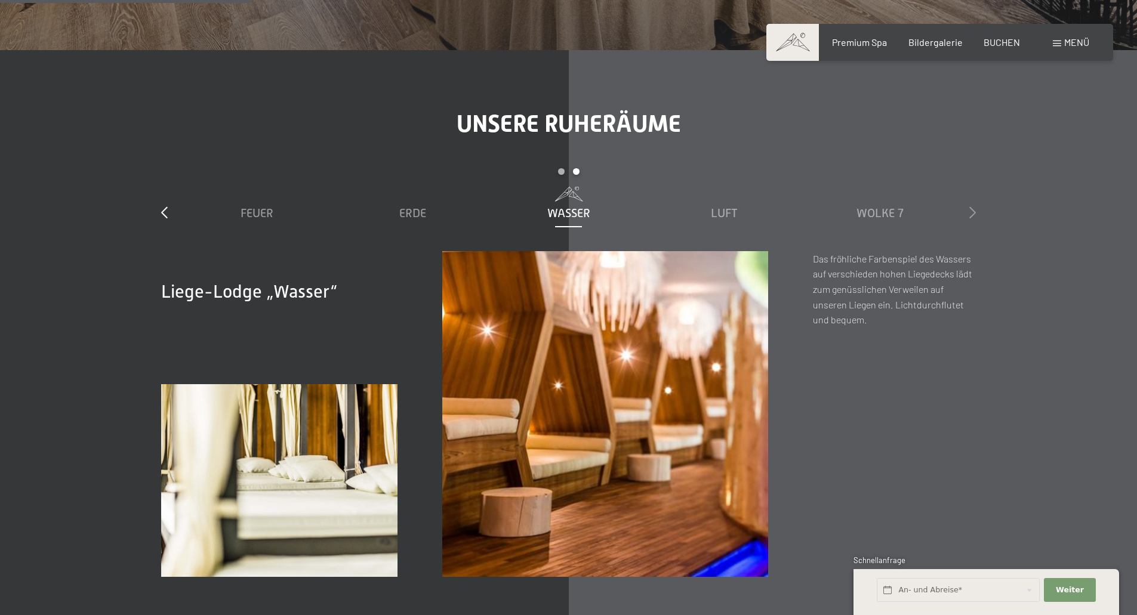
click at [970, 207] on icon at bounding box center [972, 213] width 7 height 12
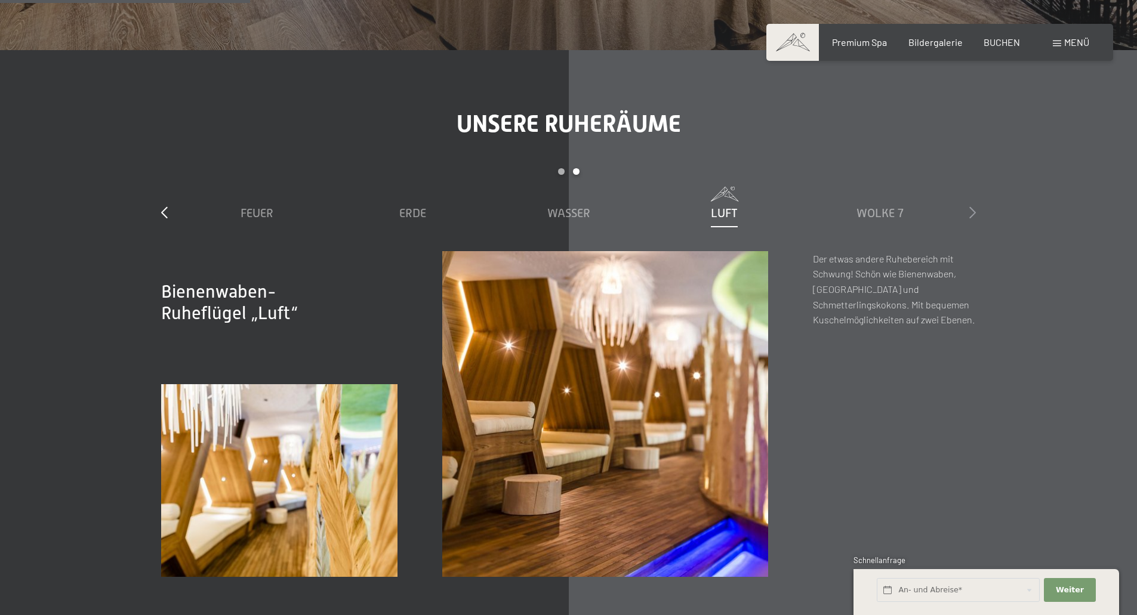
click at [970, 207] on icon at bounding box center [972, 213] width 7 height 12
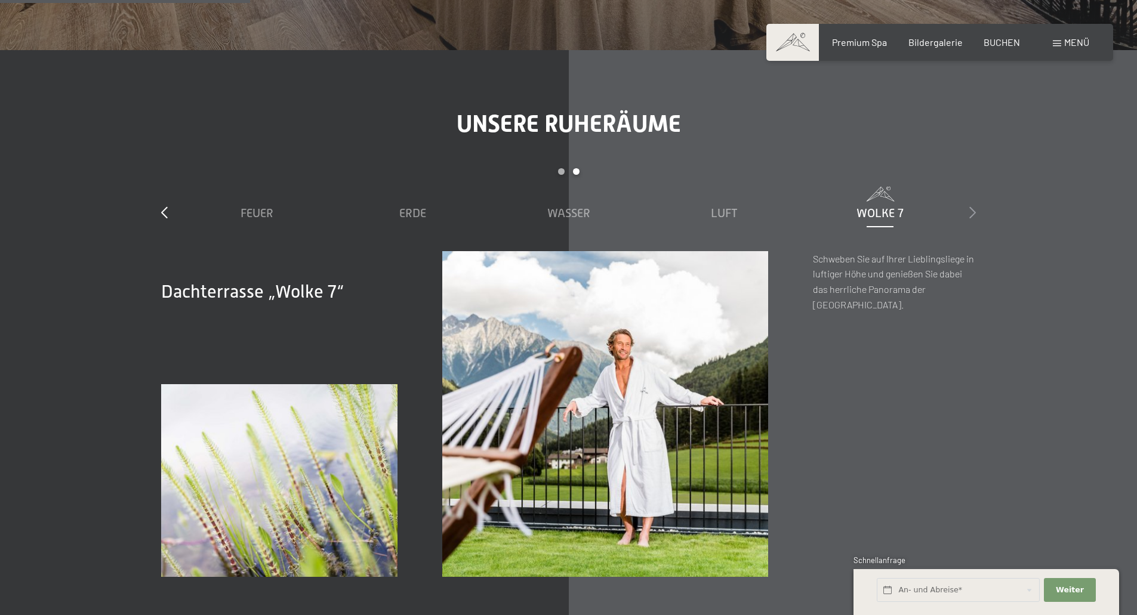
click at [970, 207] on icon at bounding box center [972, 213] width 7 height 12
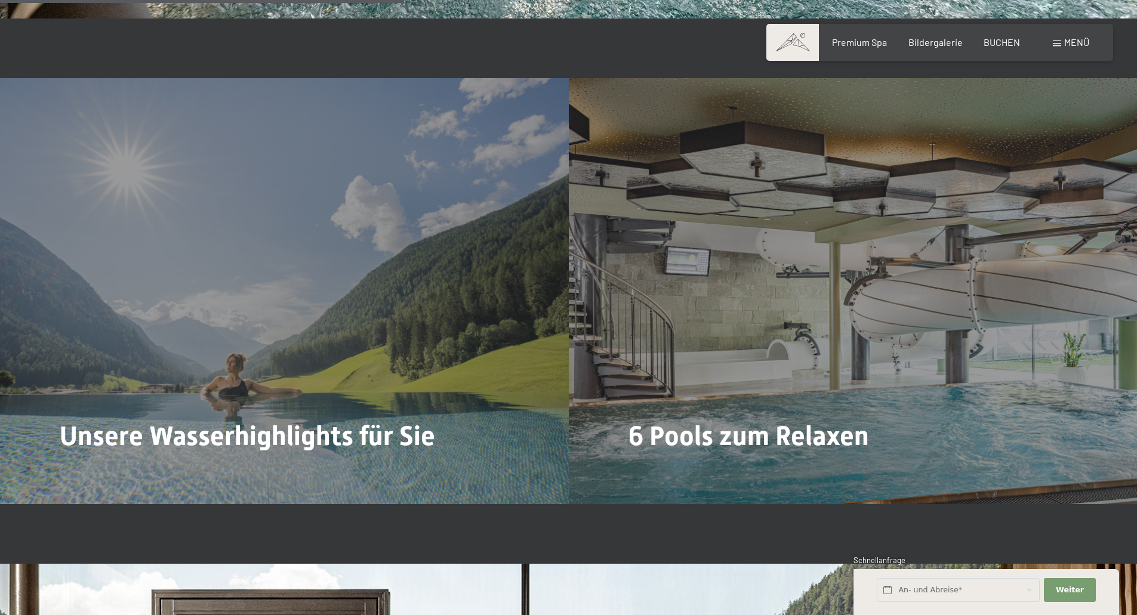
scroll to position [3283, 0]
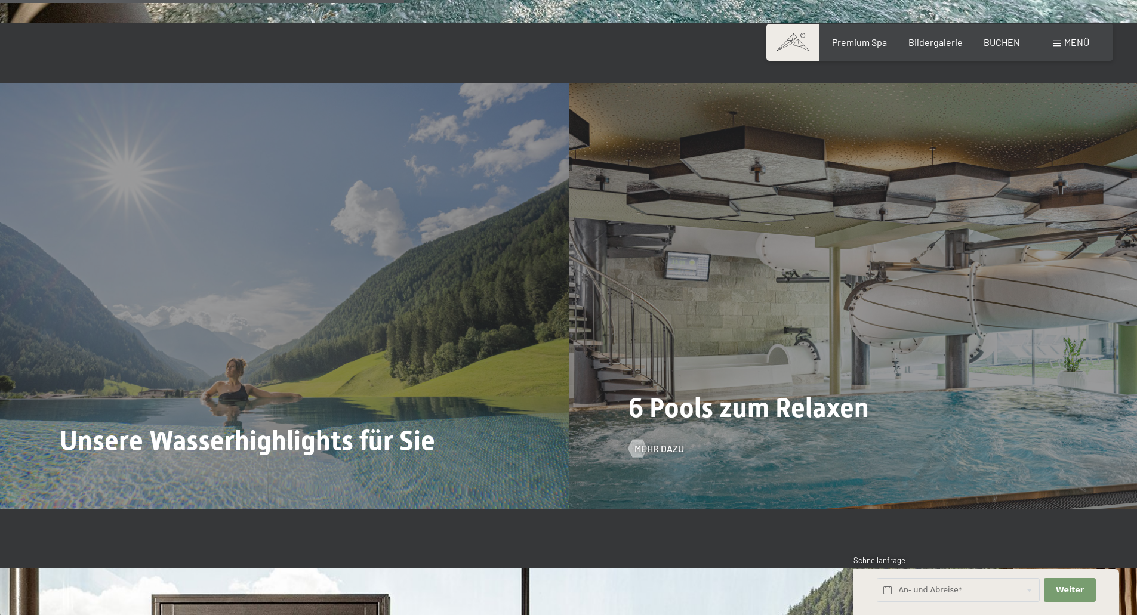
click at [721, 251] on div "6 Pools zum Relaxen Mehr dazu" at bounding box center [853, 296] width 569 height 426
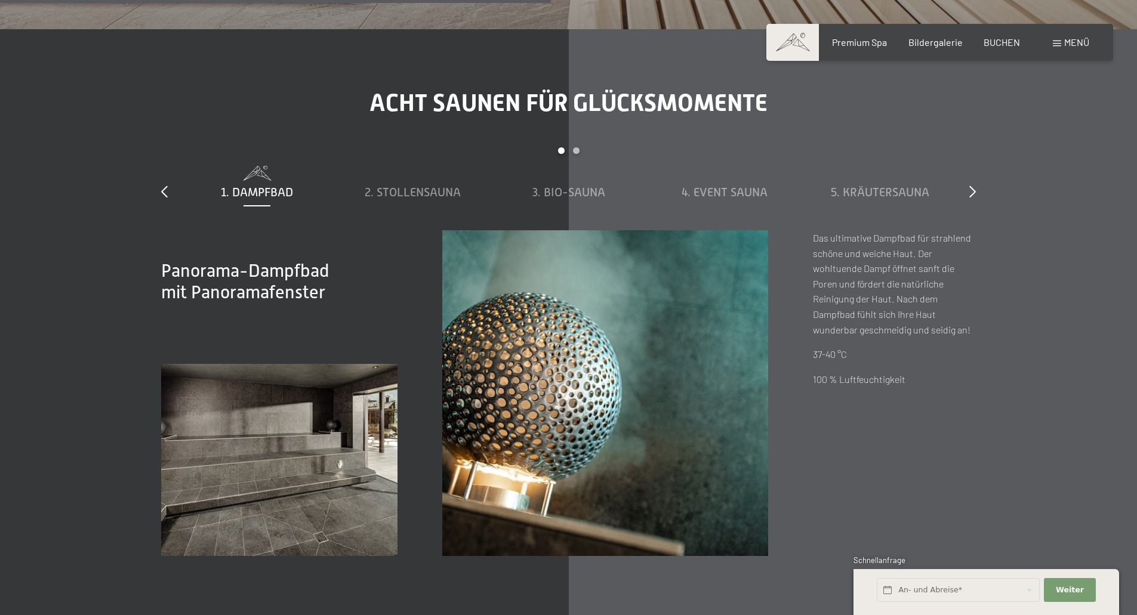
scroll to position [4417, 0]
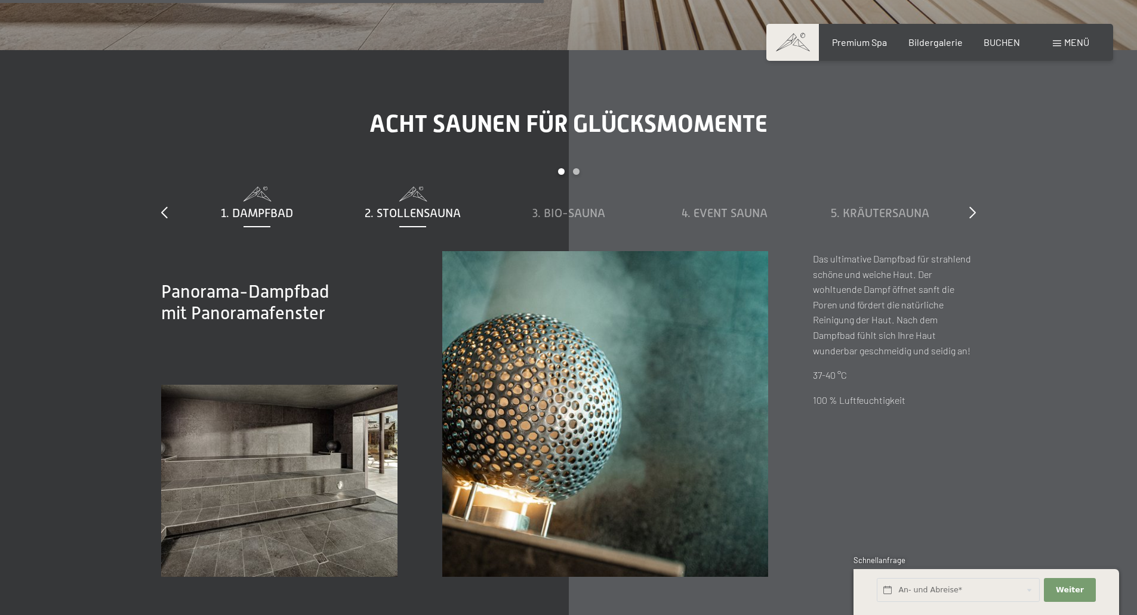
click at [406, 205] on div "2. Stollensauna" at bounding box center [413, 213] width 144 height 17
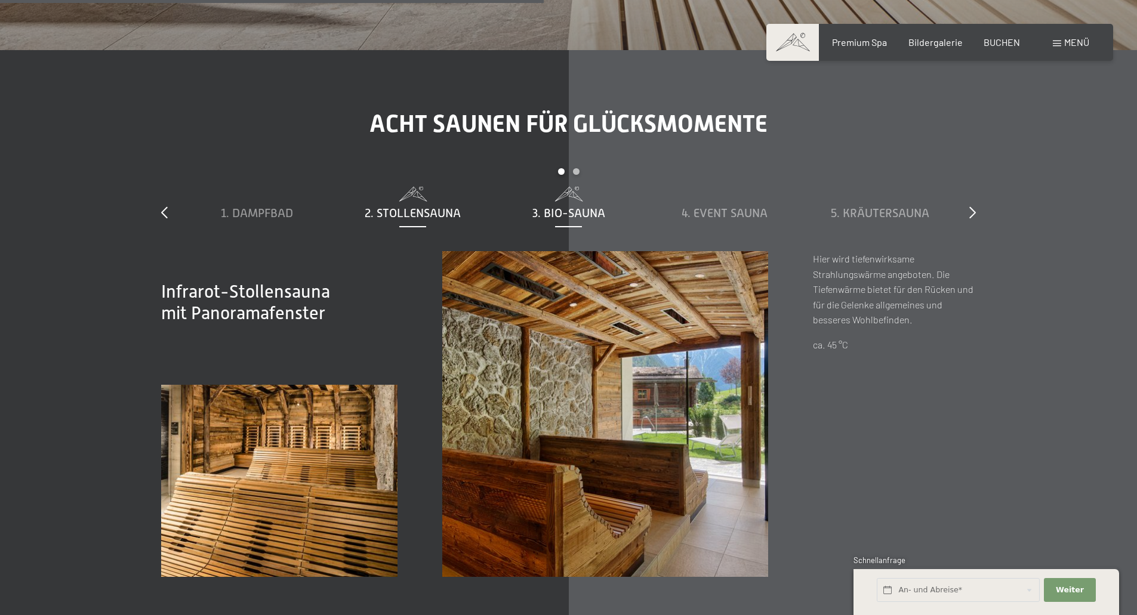
click at [578, 207] on span "3. Bio-Sauna" at bounding box center [568, 213] width 73 height 13
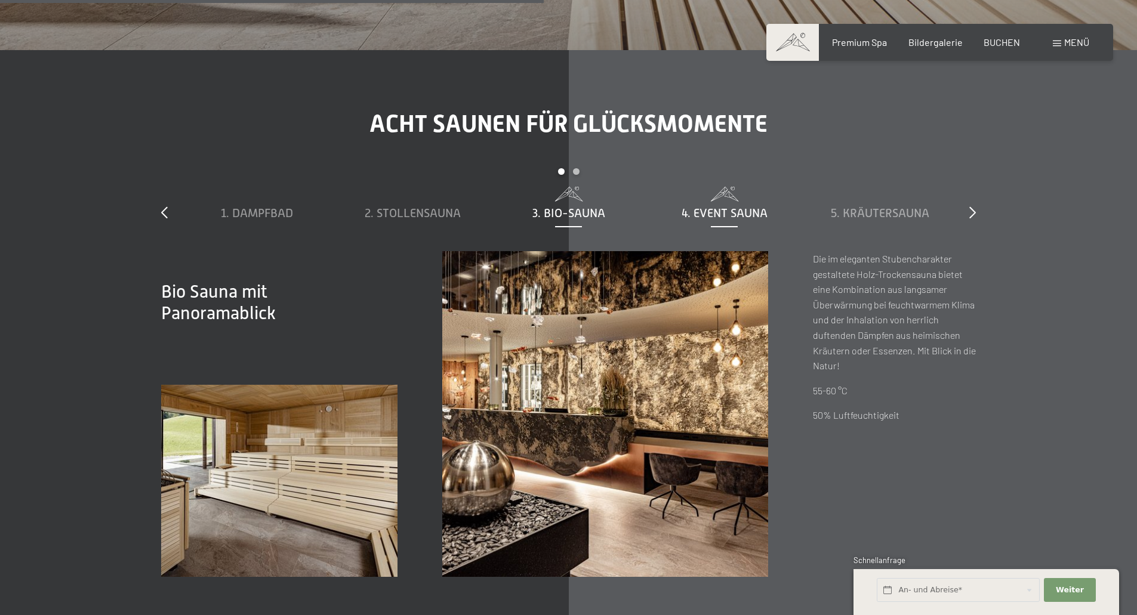
click at [686, 207] on span "4. Event Sauna" at bounding box center [725, 213] width 86 height 13
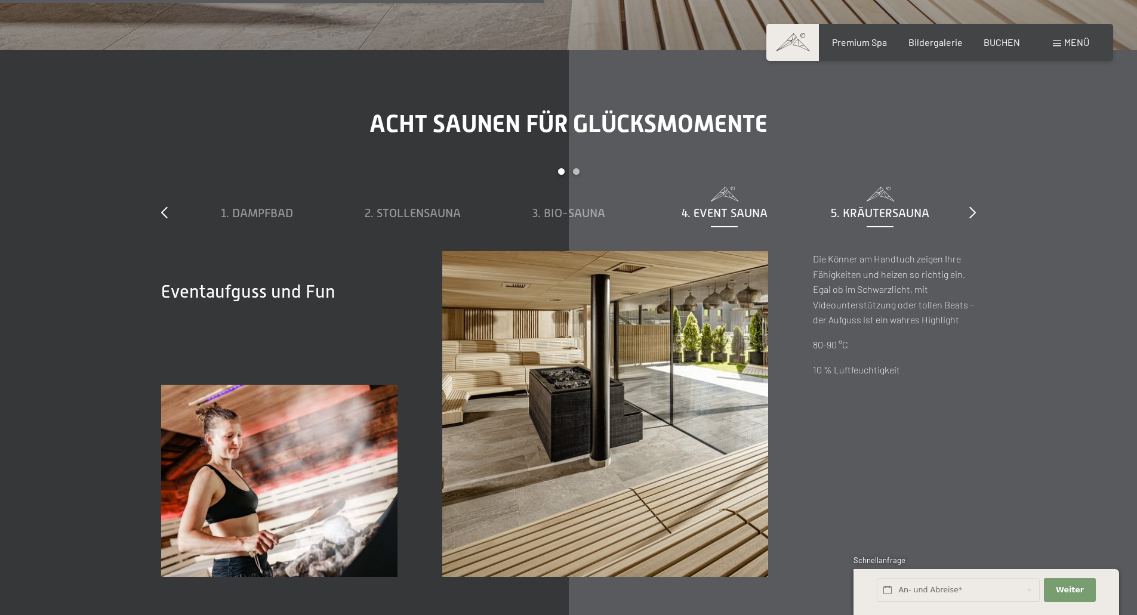
click at [839, 207] on span "5. Kräutersauna" at bounding box center [880, 213] width 98 height 13
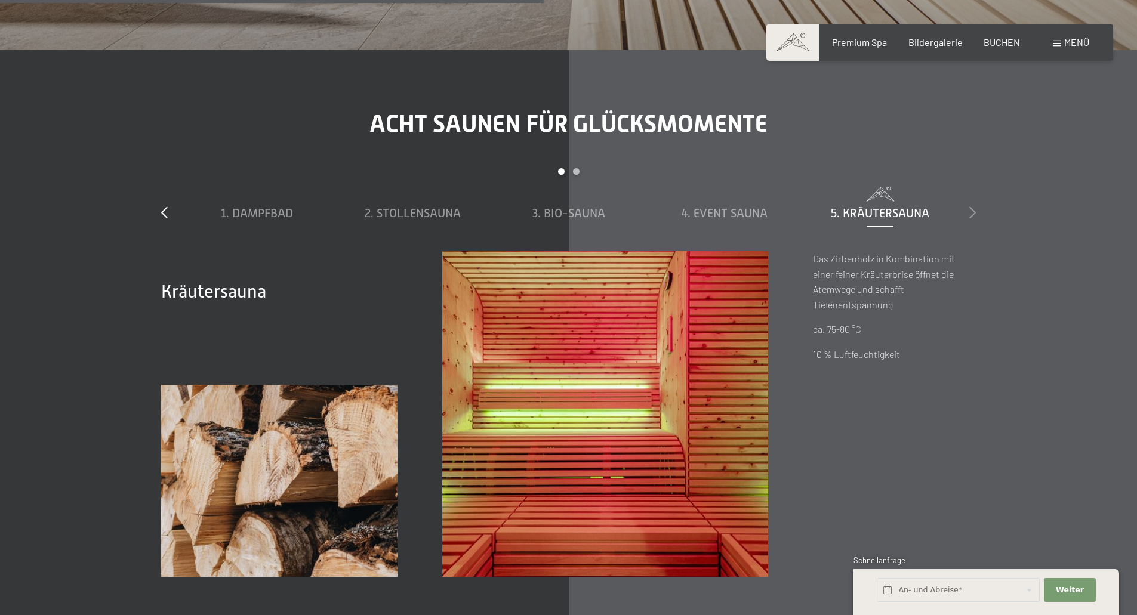
click at [972, 207] on icon at bounding box center [972, 213] width 7 height 12
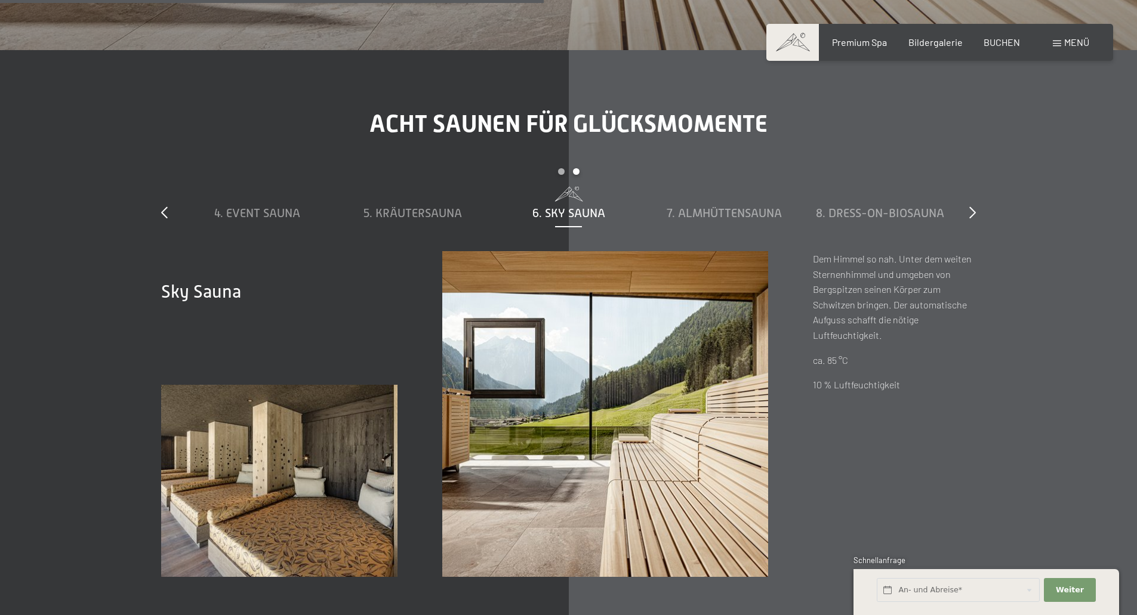
click at [596, 207] on span "6. Sky Sauna" at bounding box center [568, 213] width 73 height 13
click at [694, 207] on span "7. Almhüttensauna" at bounding box center [724, 213] width 115 height 13
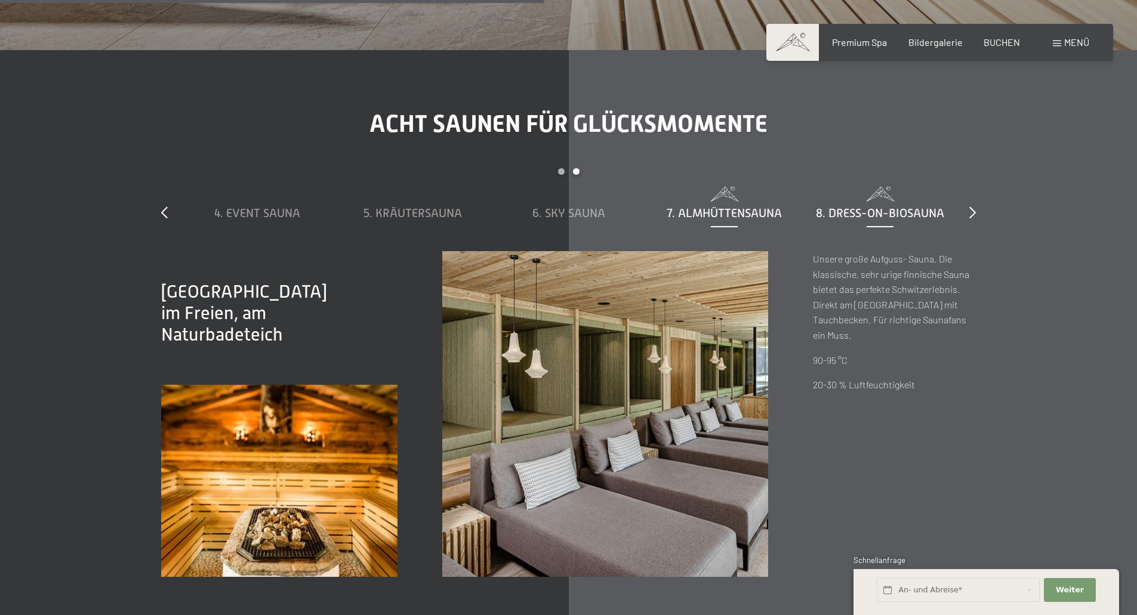
click at [839, 207] on span "8. Dress-on-Biosauna" at bounding box center [880, 213] width 128 height 13
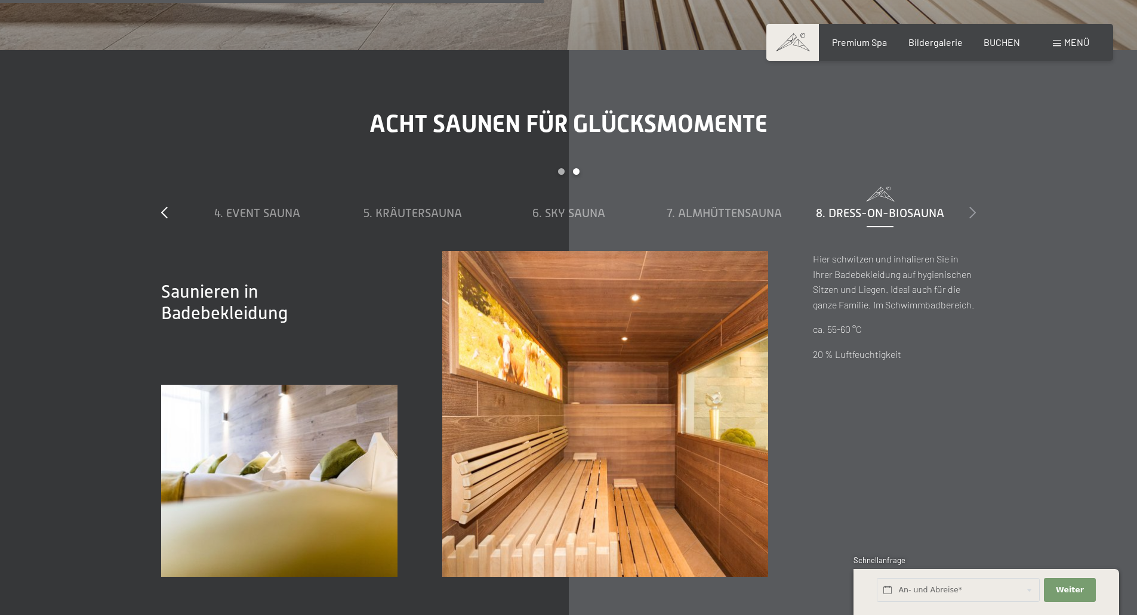
click at [971, 207] on icon at bounding box center [972, 213] width 7 height 12
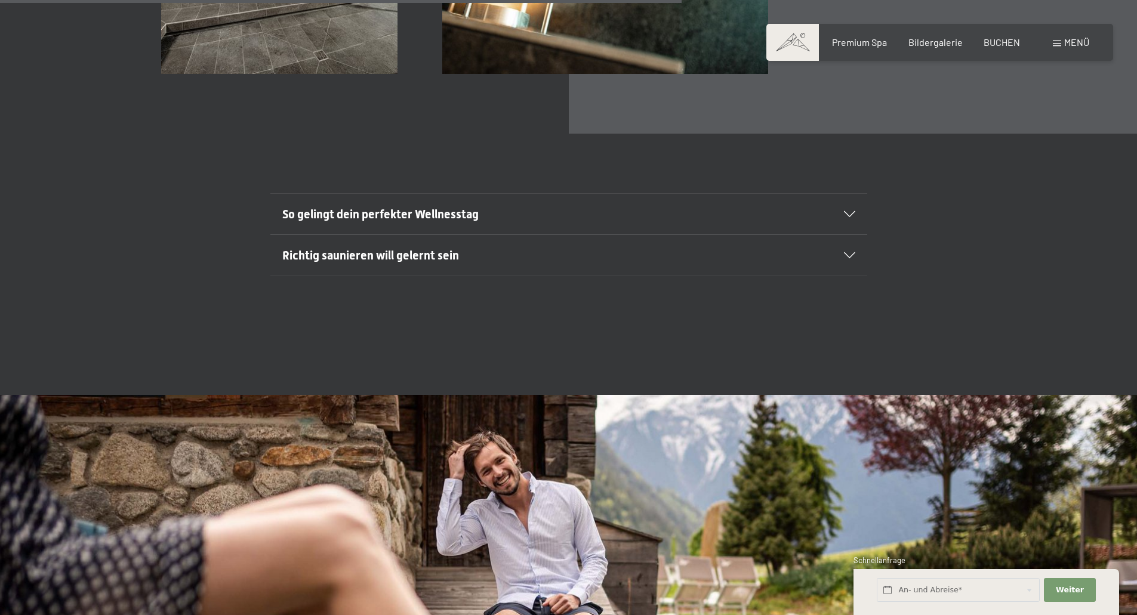
scroll to position [4954, 0]
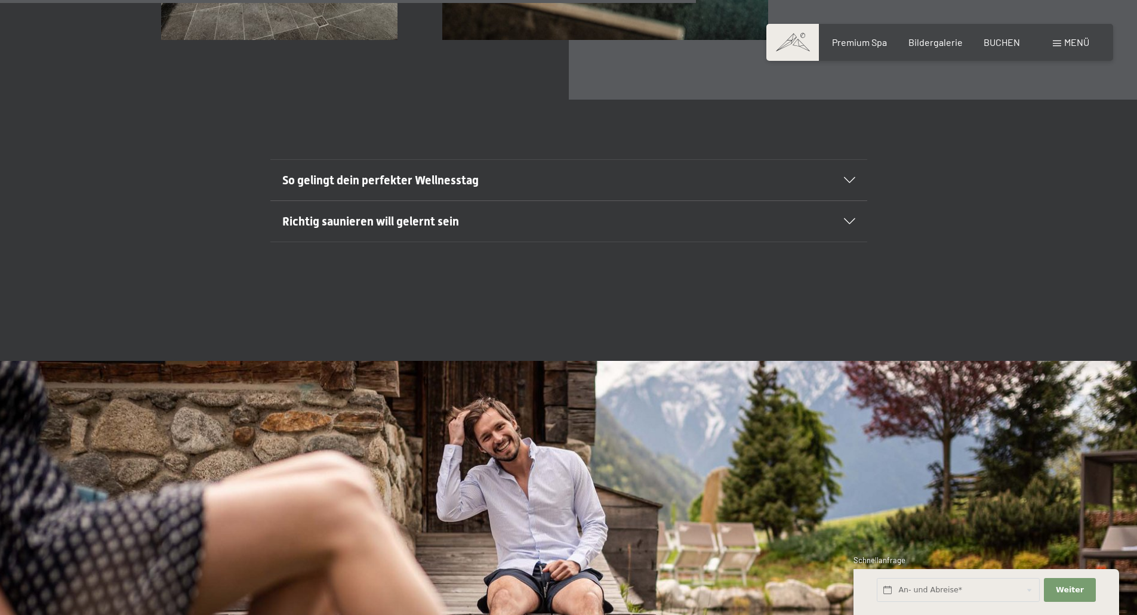
click at [858, 159] on section "So gelingt dein perfekter Wellnesstag Ankommen & Durchatmen Mit einem Tee ankom…" at bounding box center [568, 180] width 597 height 42
click at [854, 160] on div "So gelingt dein perfekter Wellnesstag" at bounding box center [568, 180] width 573 height 41
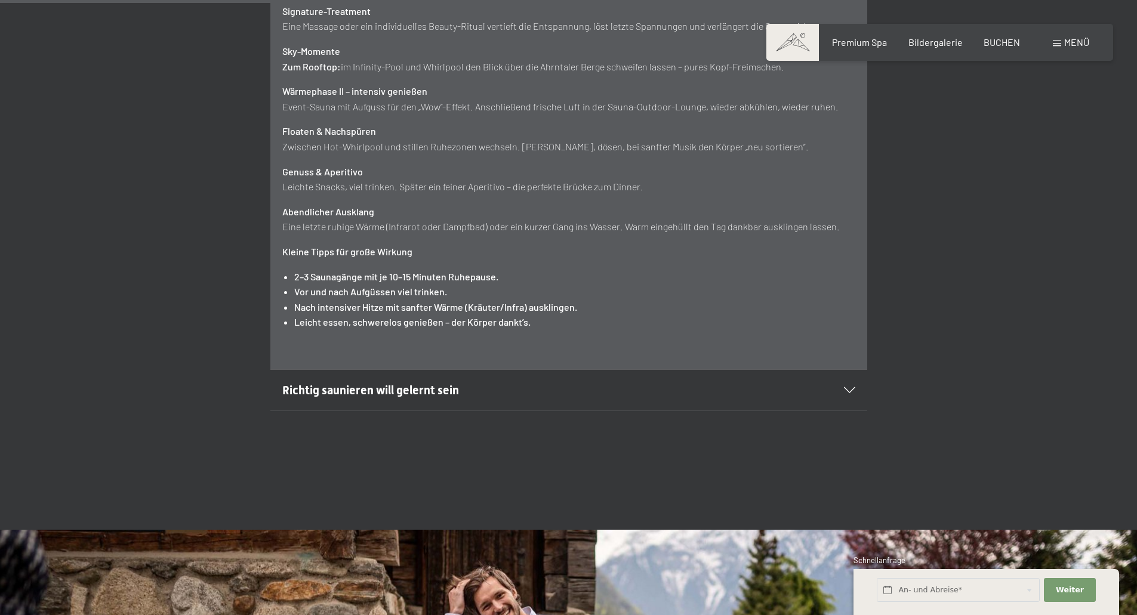
scroll to position [5312, 0]
click at [361, 383] on span "Richtig saunieren will gelernt sein" at bounding box center [370, 390] width 177 height 14
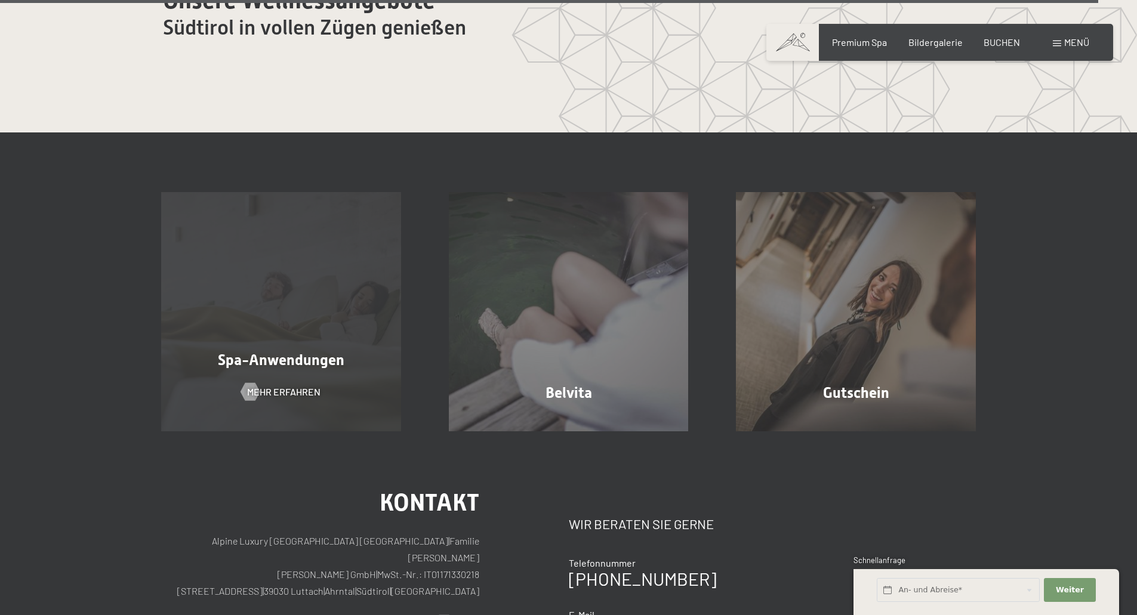
scroll to position [7998, 0]
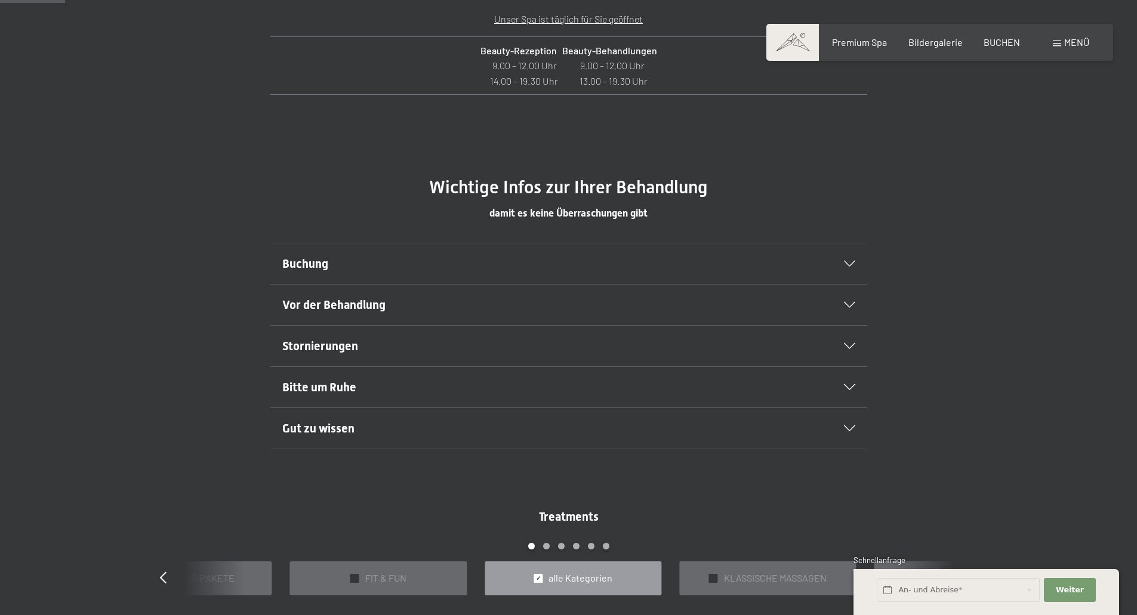
scroll to position [657, 0]
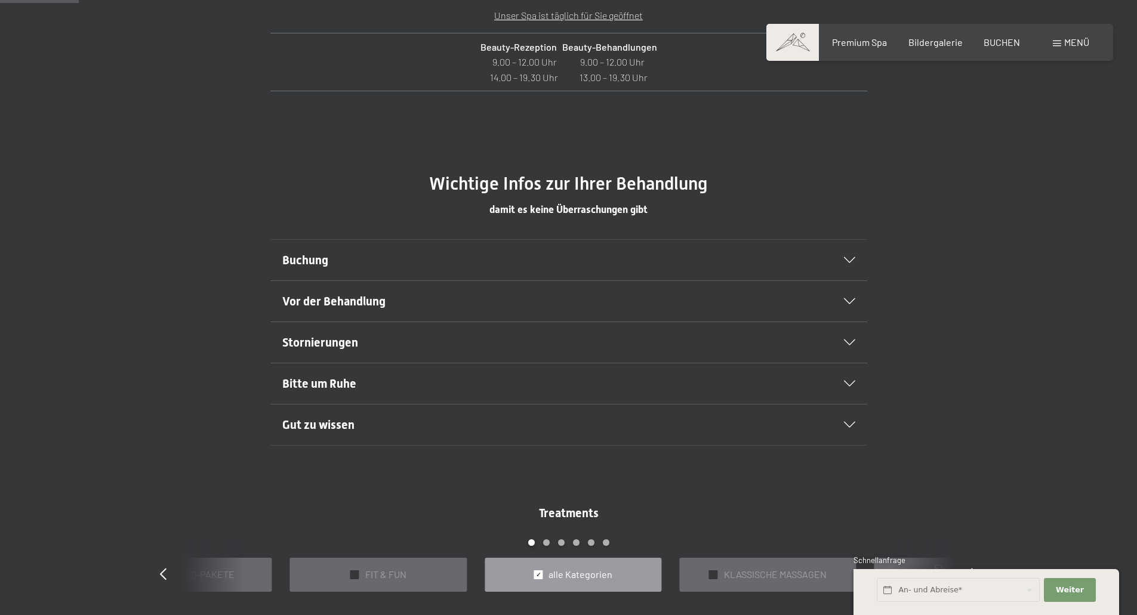
click at [842, 296] on div "Vor der Behandlung" at bounding box center [568, 301] width 573 height 41
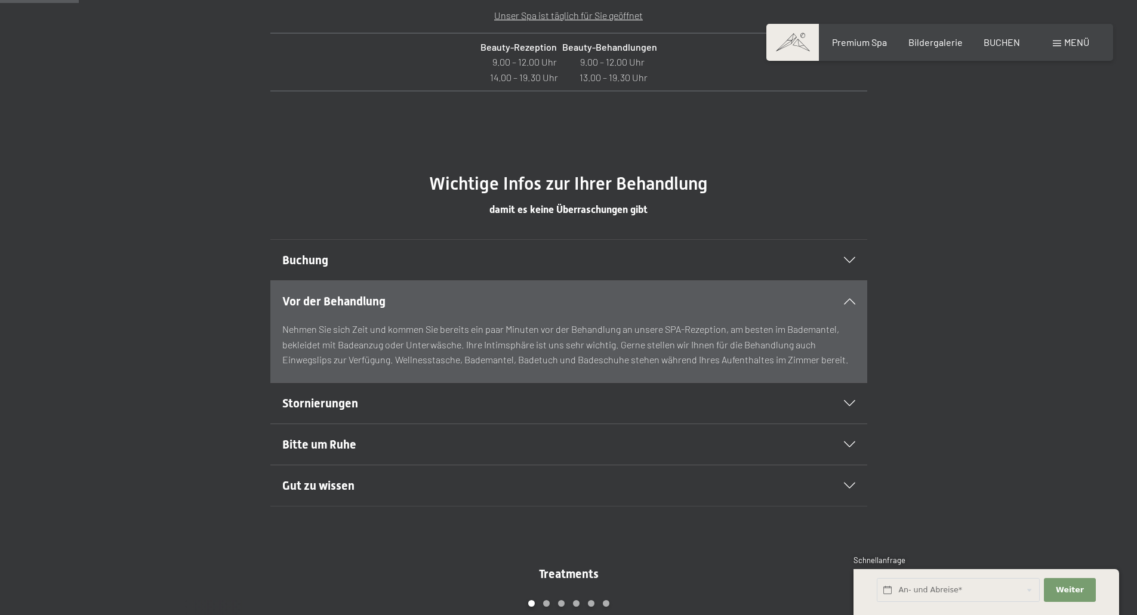
click at [353, 486] on span "Gut zu wissen" at bounding box center [318, 486] width 72 height 14
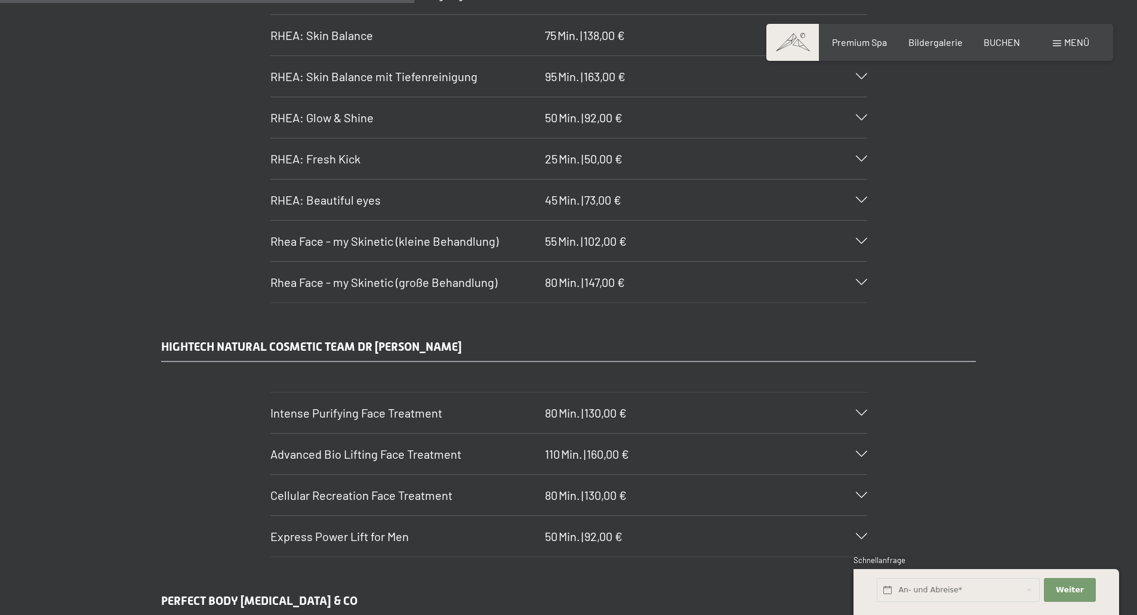
scroll to position [3522, 0]
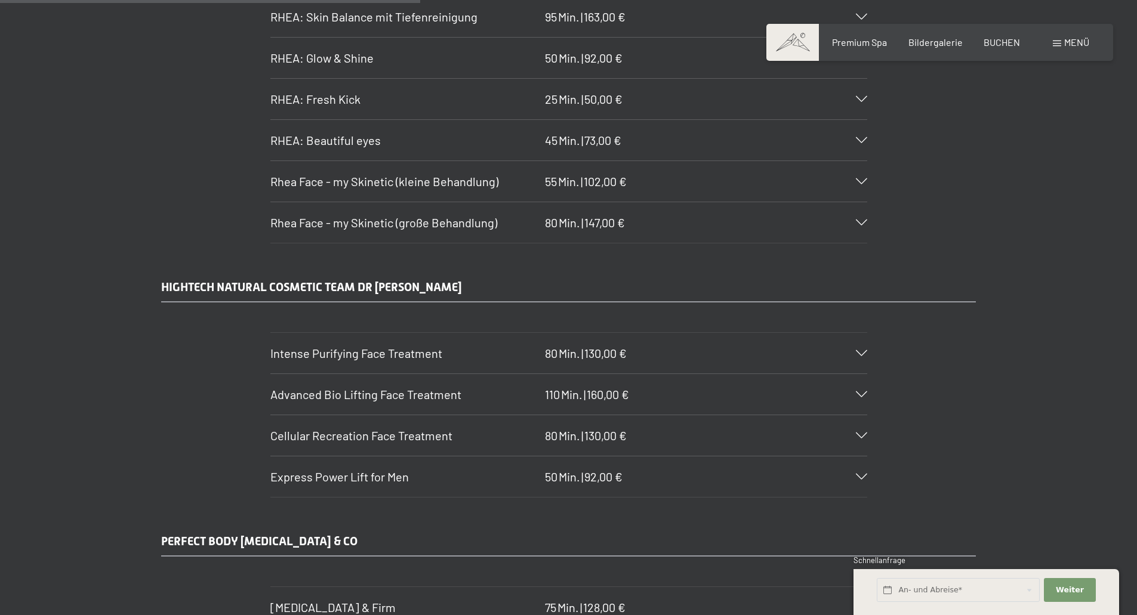
click at [867, 432] on section "Cellular Recreation Face Treatment 80 Min. | 130,00 € Natürliche Wirkstoffpfleg…" at bounding box center [568, 436] width 597 height 42
click at [862, 435] on icon at bounding box center [861, 436] width 11 height 6
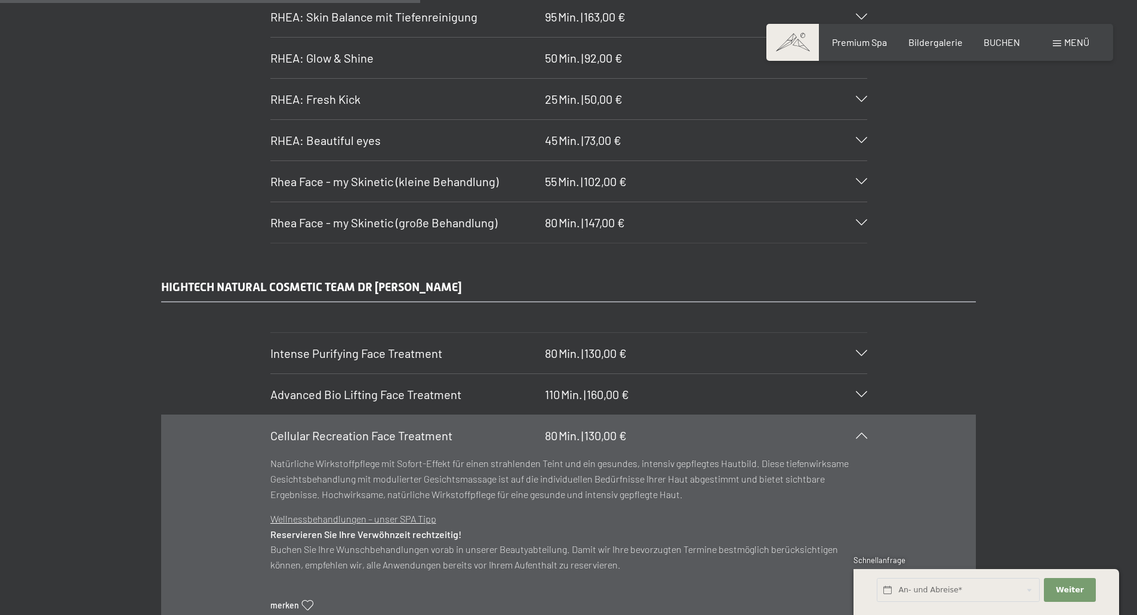
click at [861, 435] on icon at bounding box center [861, 436] width 11 height 6
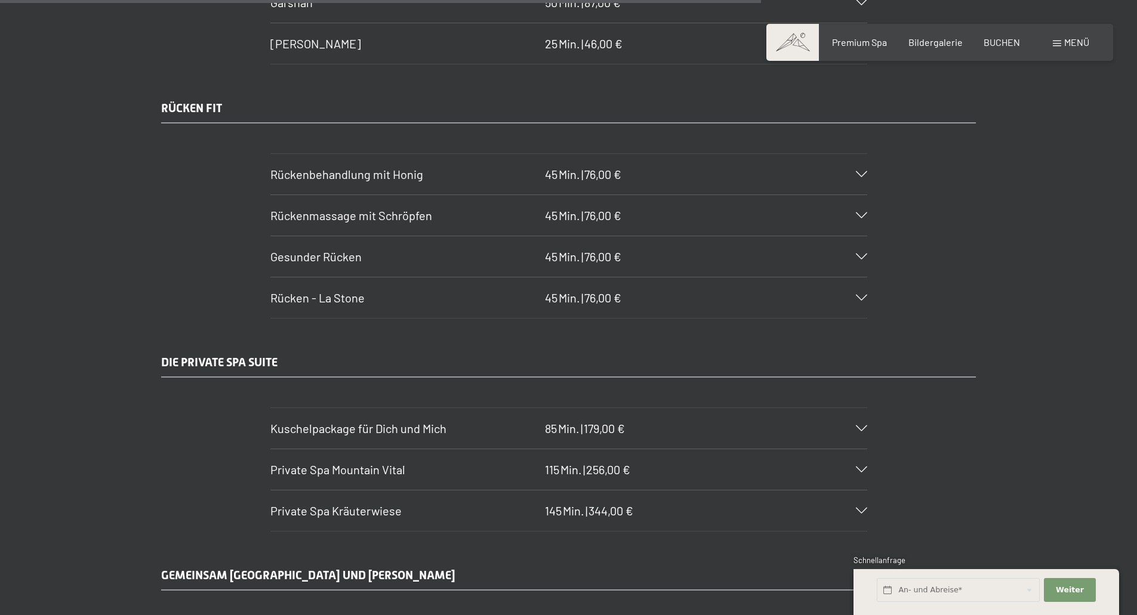
scroll to position [6446, 0]
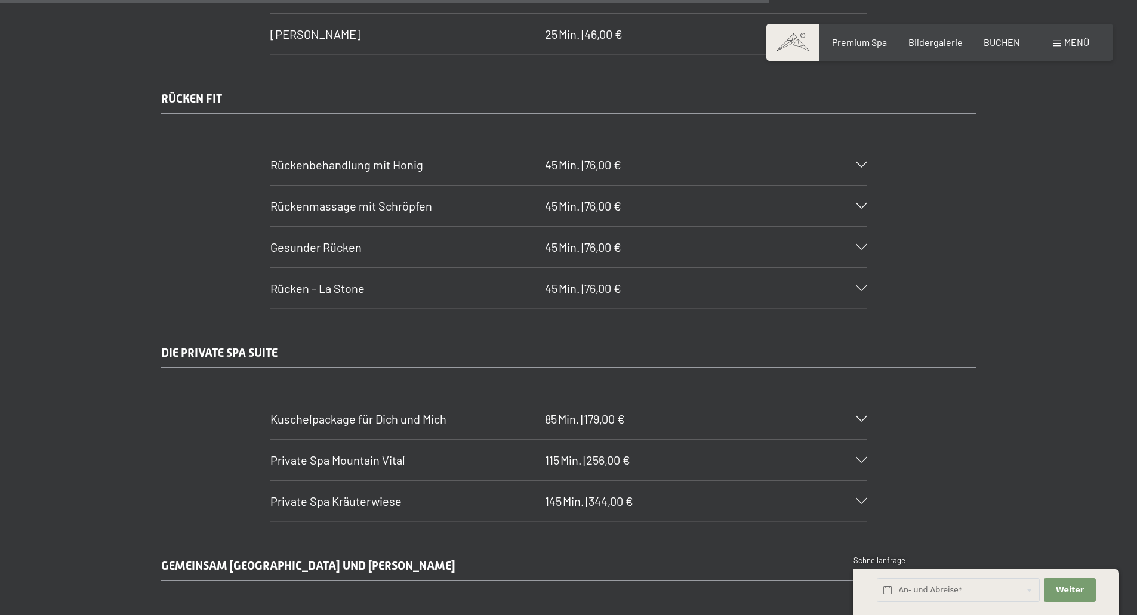
click at [865, 421] on icon at bounding box center [861, 419] width 11 height 6
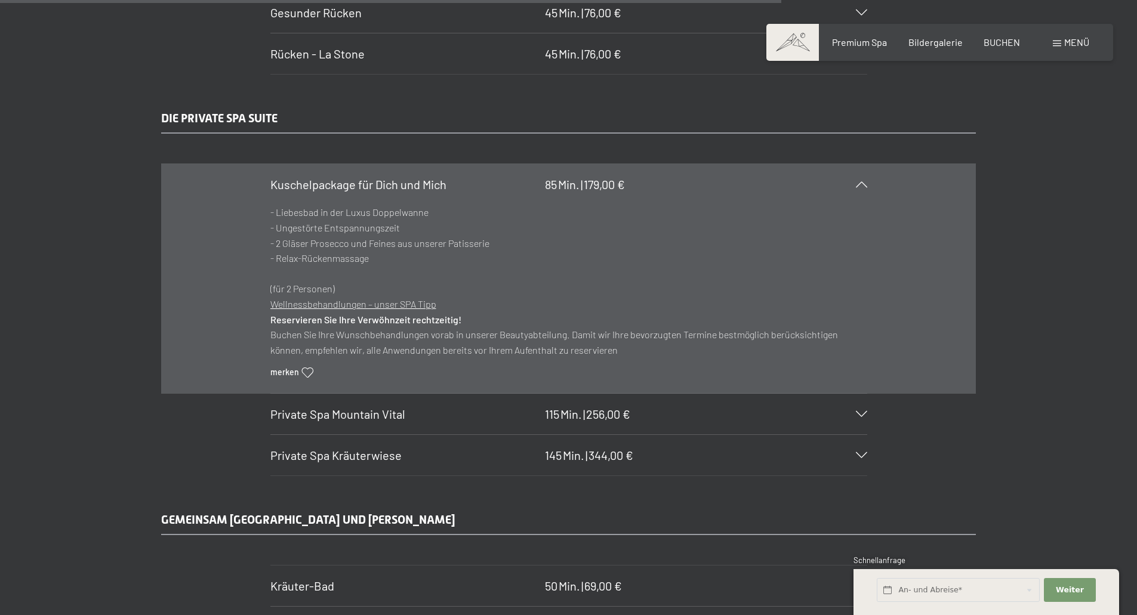
scroll to position [6685, 0]
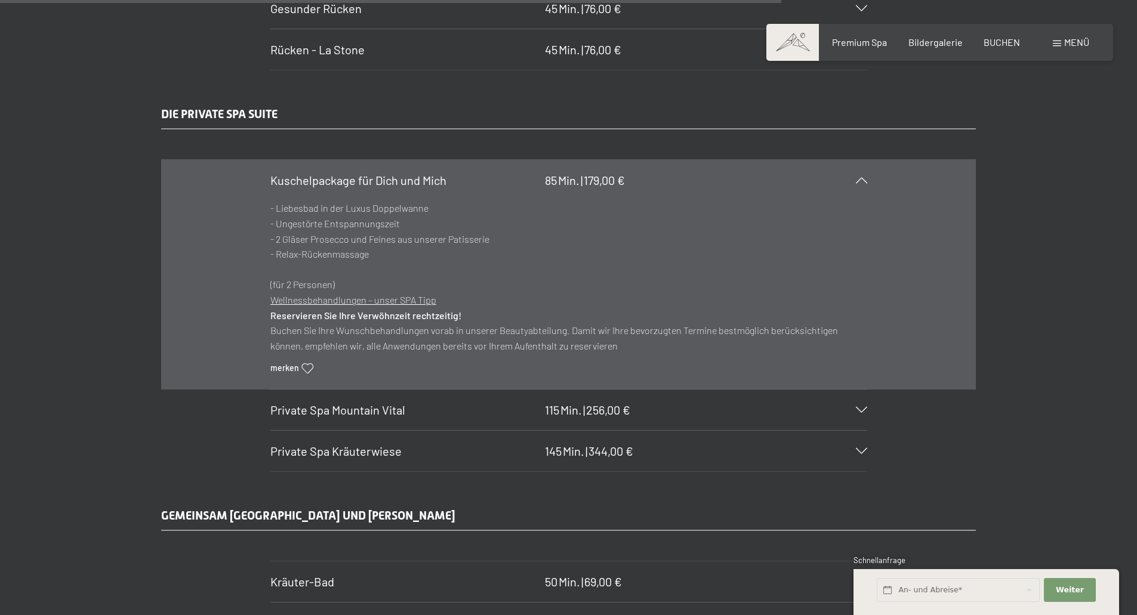
click at [854, 409] on div at bounding box center [854, 410] width 26 height 6
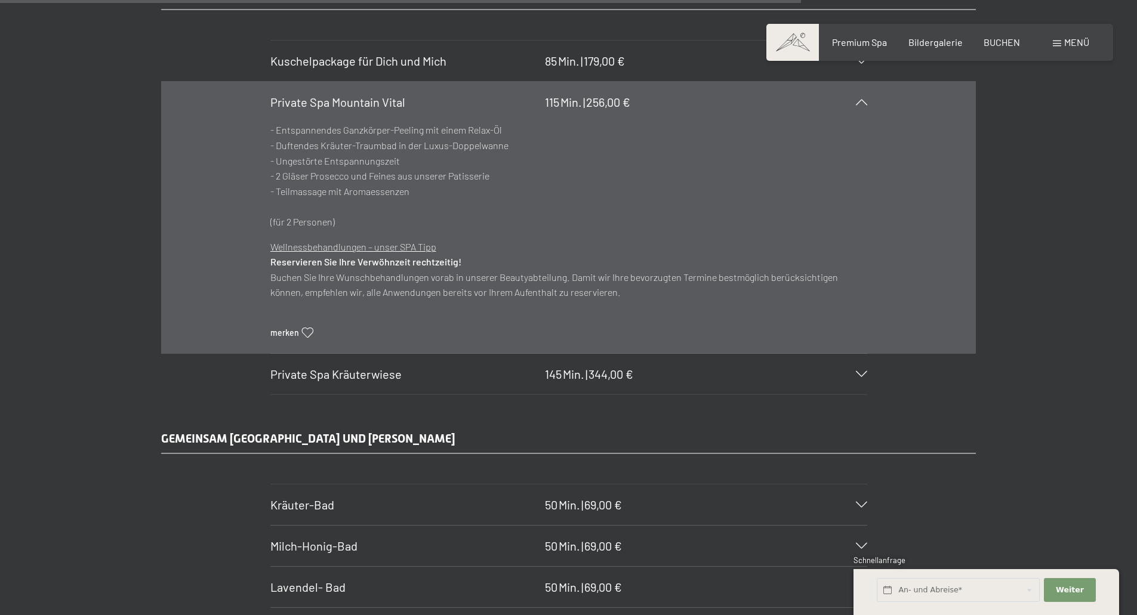
scroll to position [6924, 0]
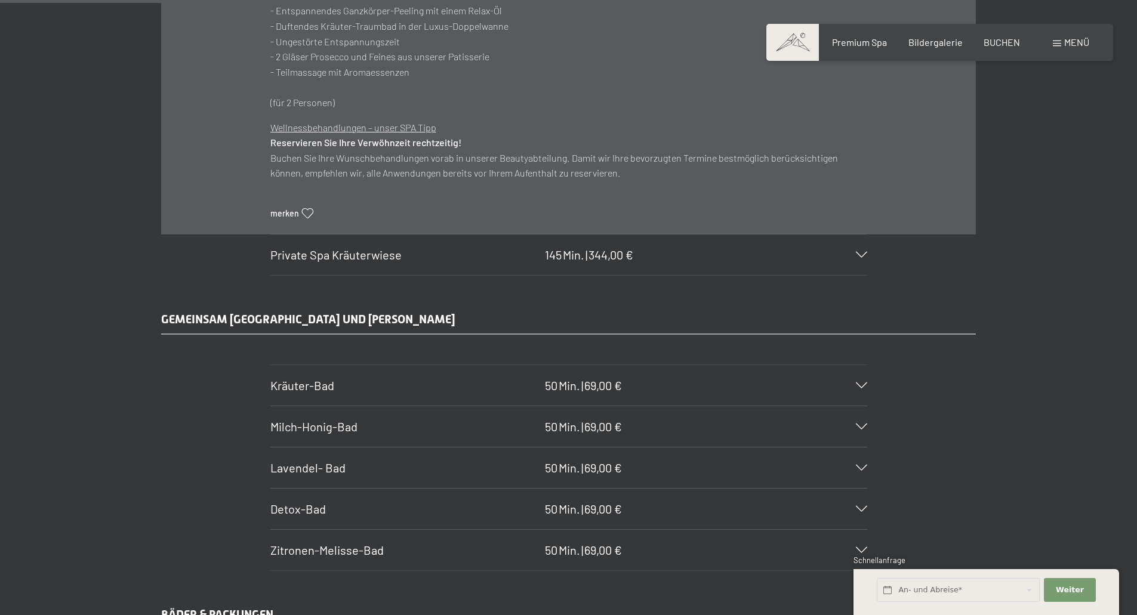
click at [864, 253] on icon at bounding box center [861, 255] width 11 height 6
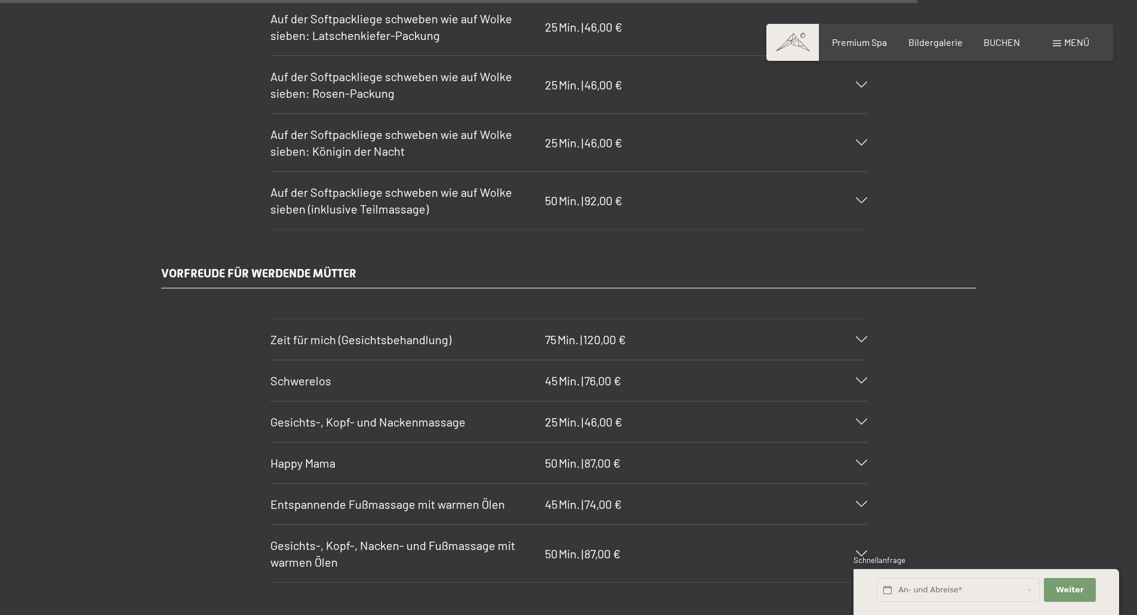
scroll to position [7879, 0]
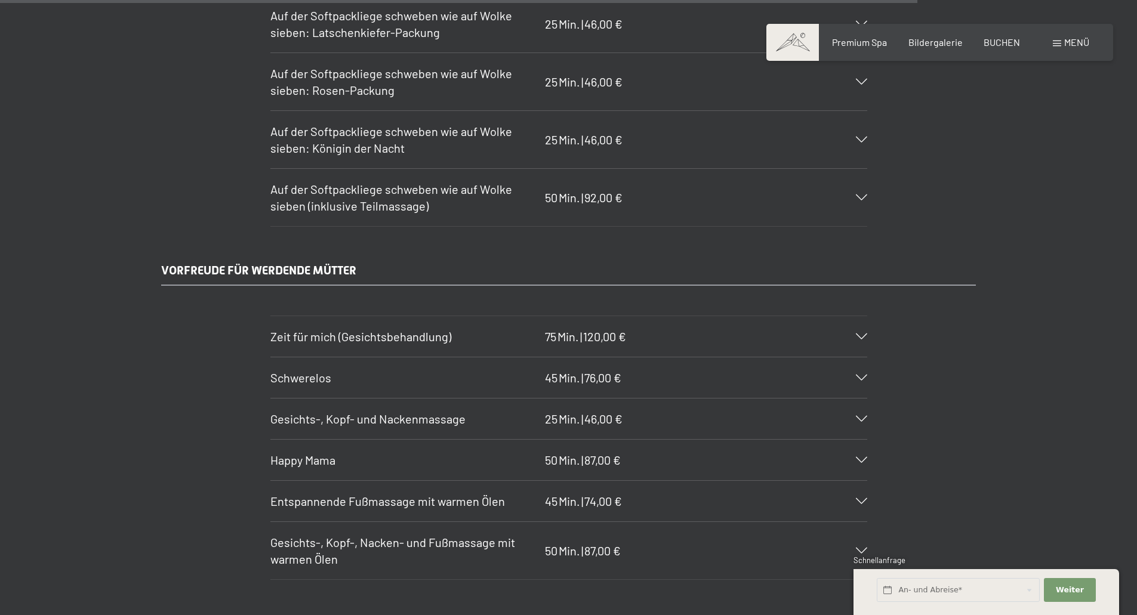
click at [858, 460] on icon at bounding box center [861, 460] width 11 height 6
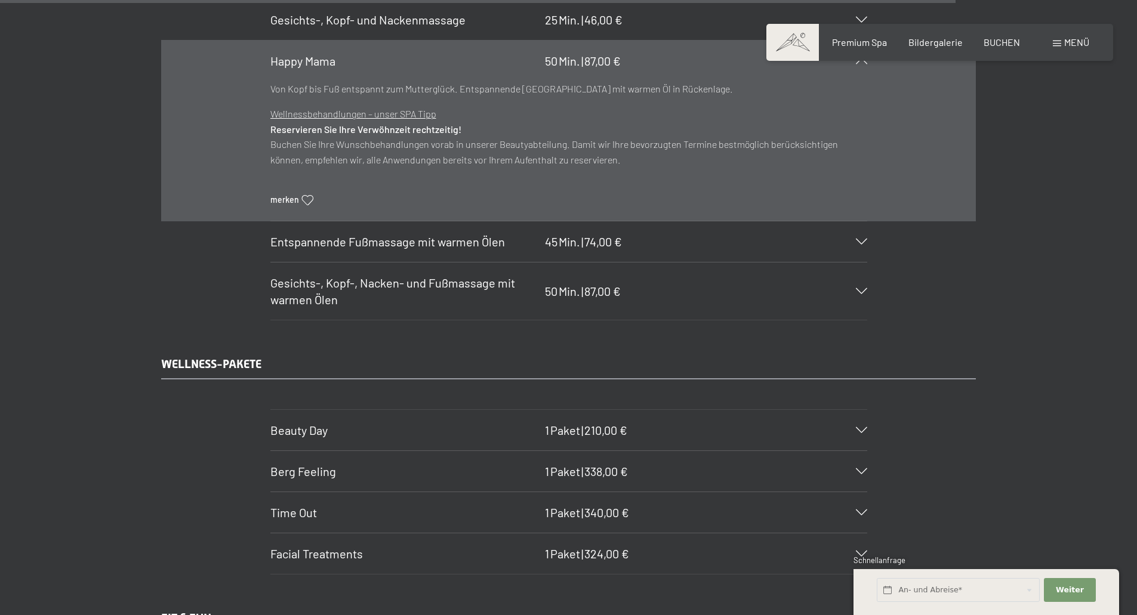
scroll to position [8185, 0]
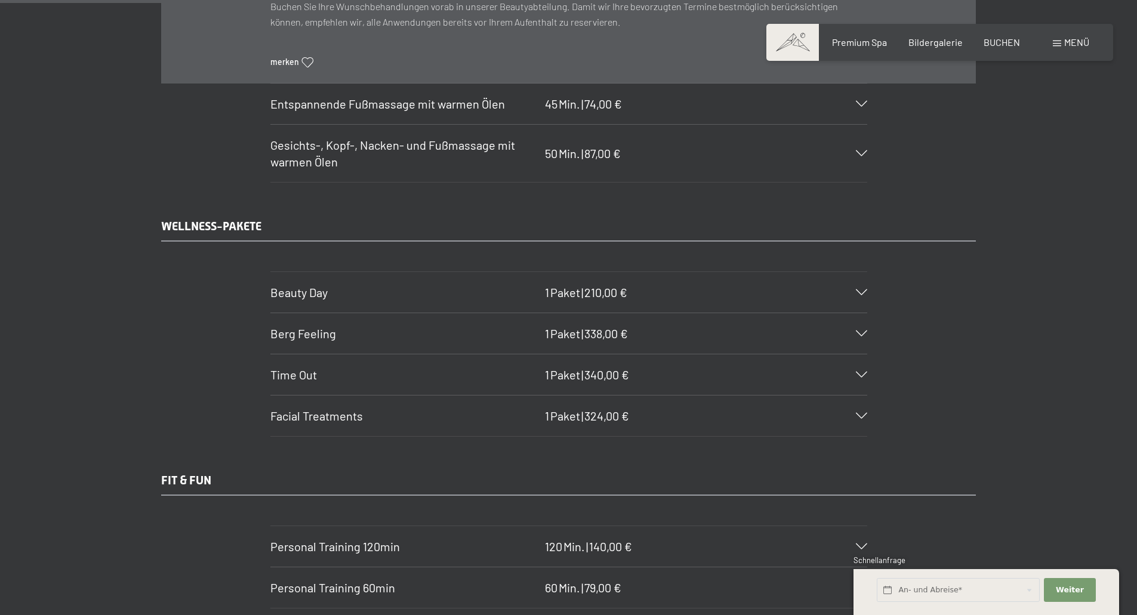
click at [858, 288] on div "Beauty Day 1 Paket | 210,00 €" at bounding box center [568, 292] width 597 height 41
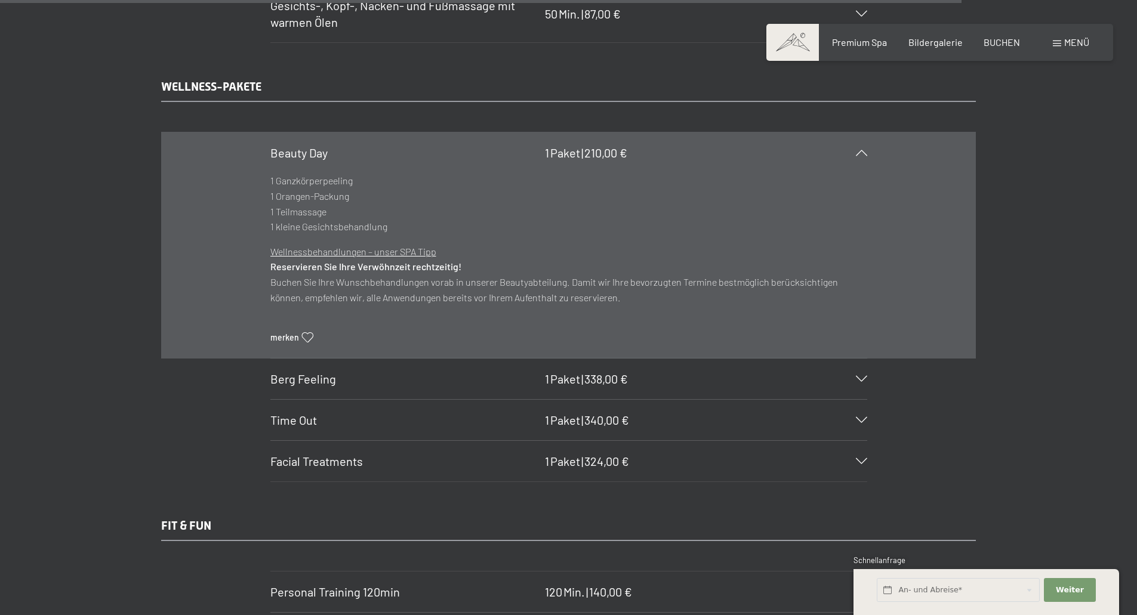
click at [867, 155] on icon at bounding box center [861, 153] width 11 height 6
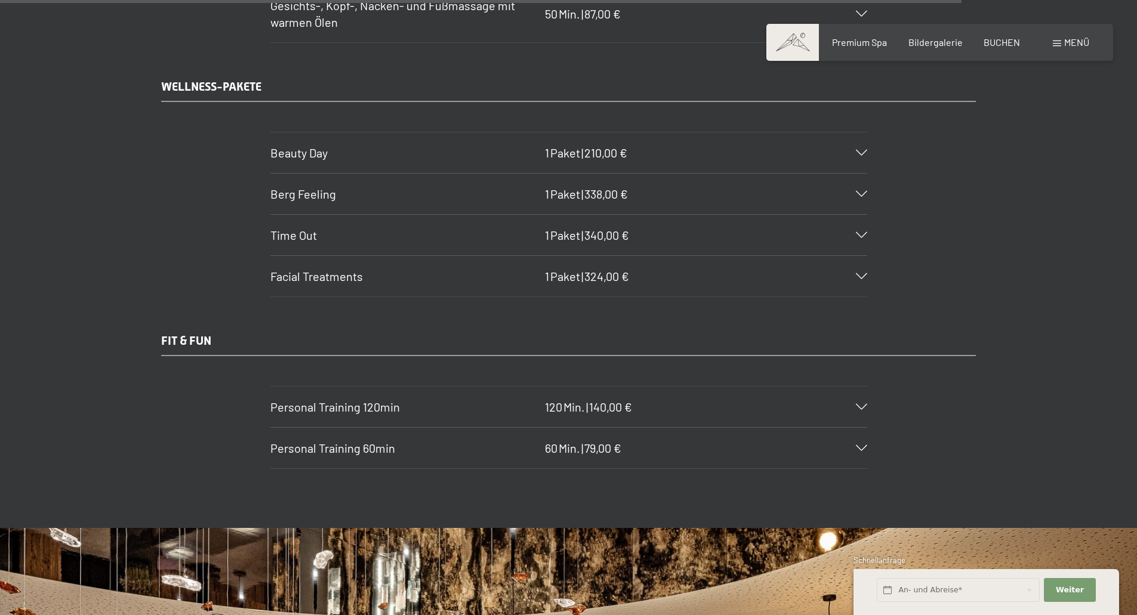
click at [861, 196] on icon at bounding box center [861, 194] width 11 height 6
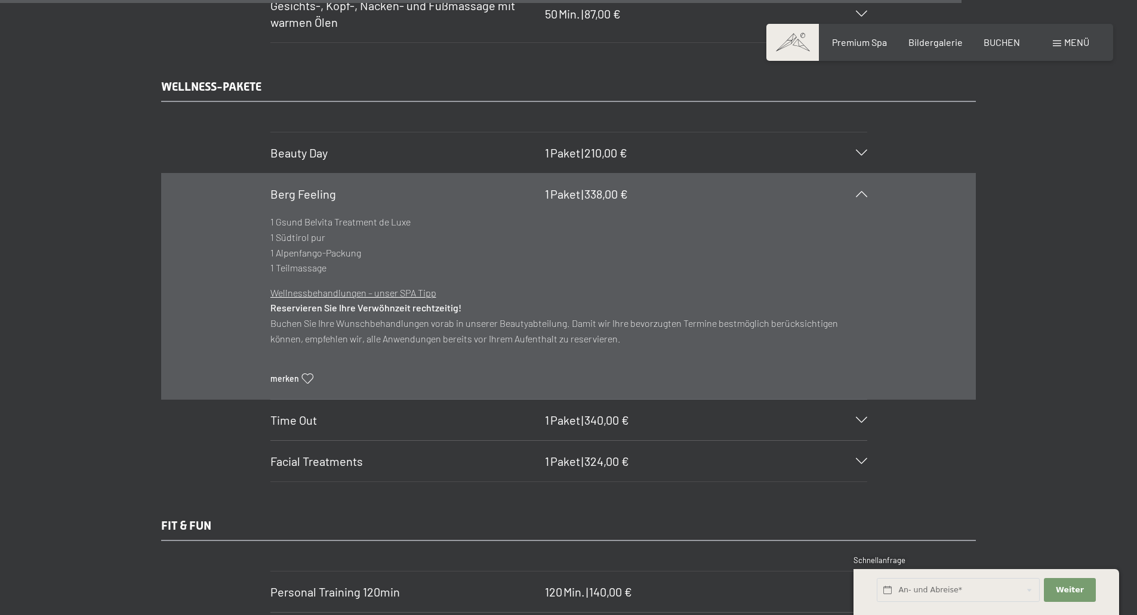
click at [867, 197] on div at bounding box center [854, 194] width 26 height 6
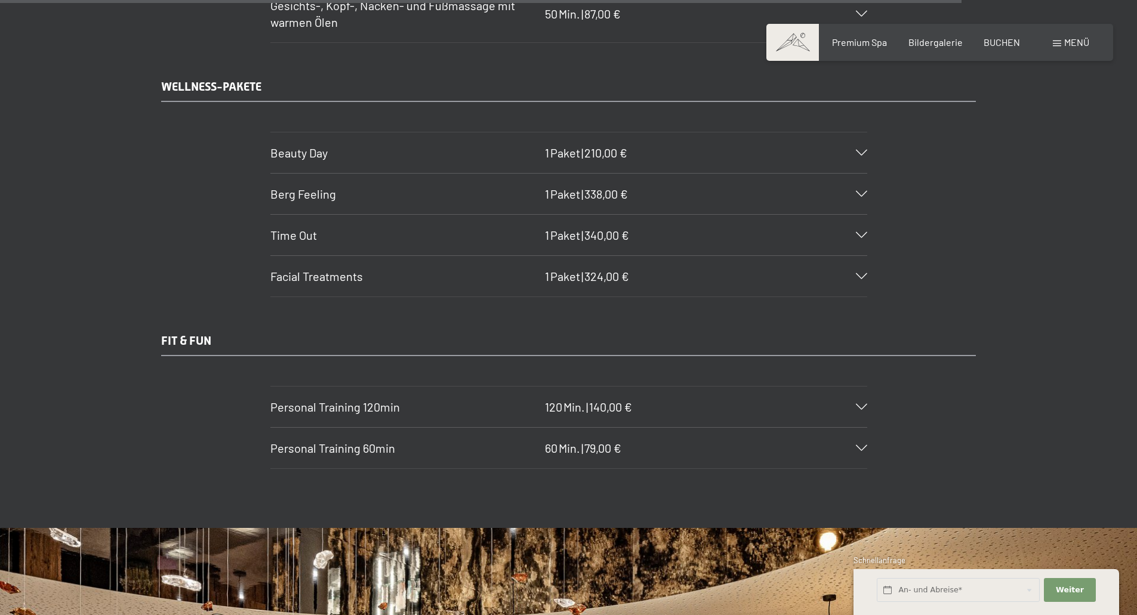
click at [859, 235] on icon at bounding box center [861, 235] width 11 height 6
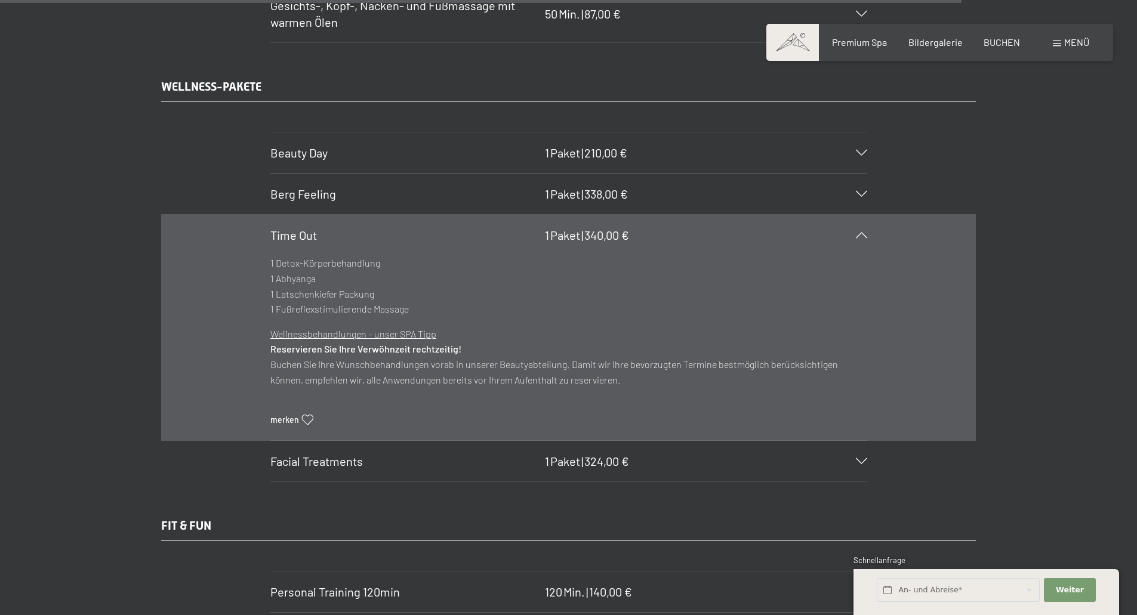
click at [860, 235] on icon at bounding box center [861, 235] width 11 height 6
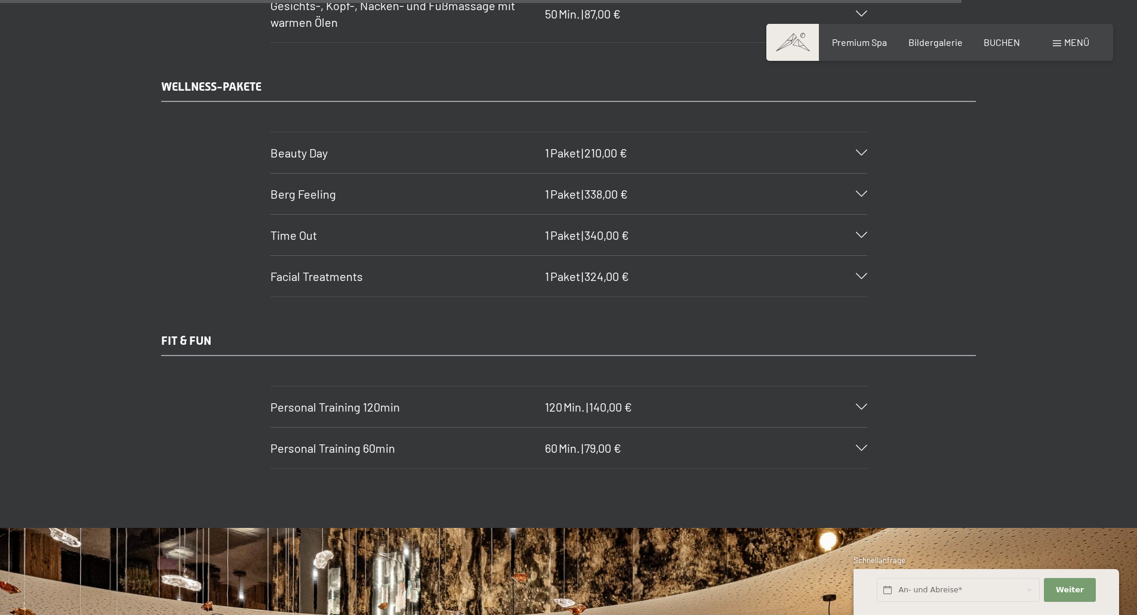
click at [864, 275] on icon at bounding box center [861, 276] width 11 height 6
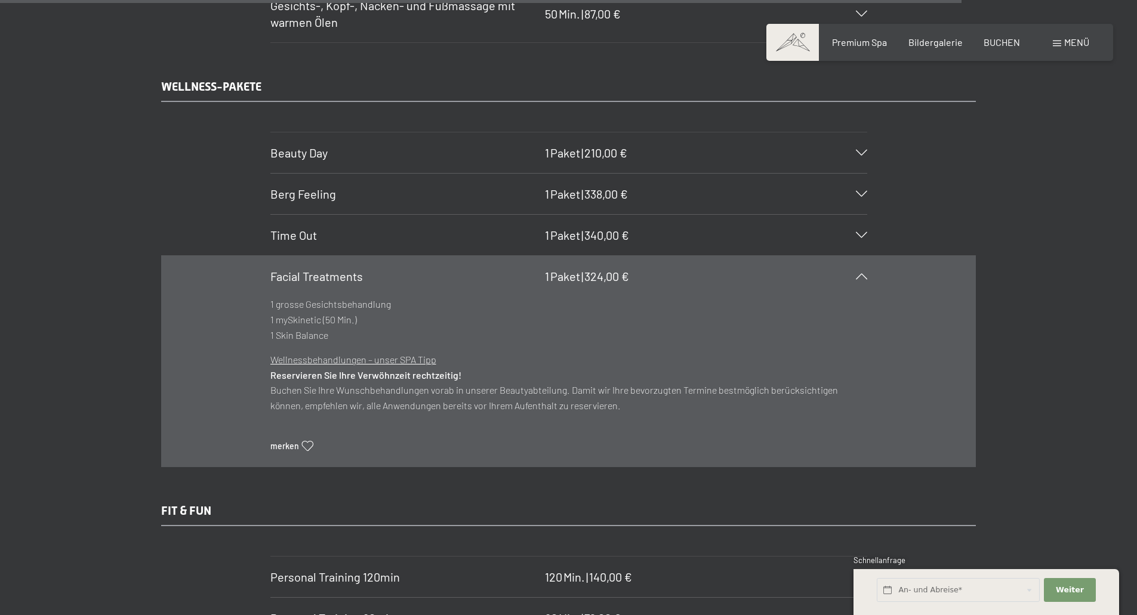
click at [862, 273] on div "Facial Treatments 1 Paket | 324,00 €" at bounding box center [568, 276] width 597 height 41
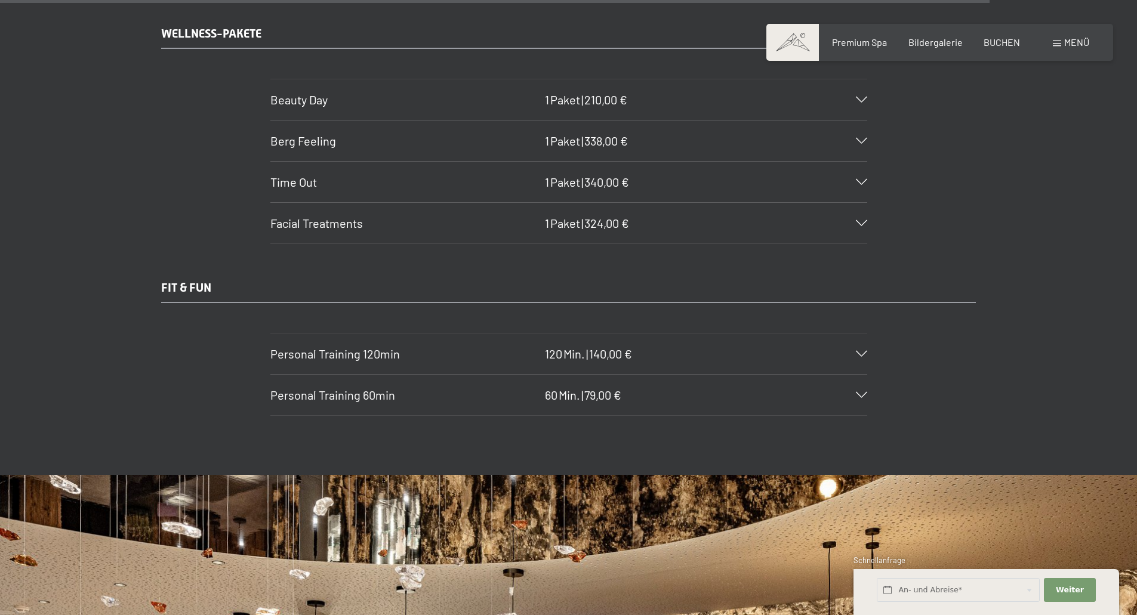
scroll to position [8304, 0]
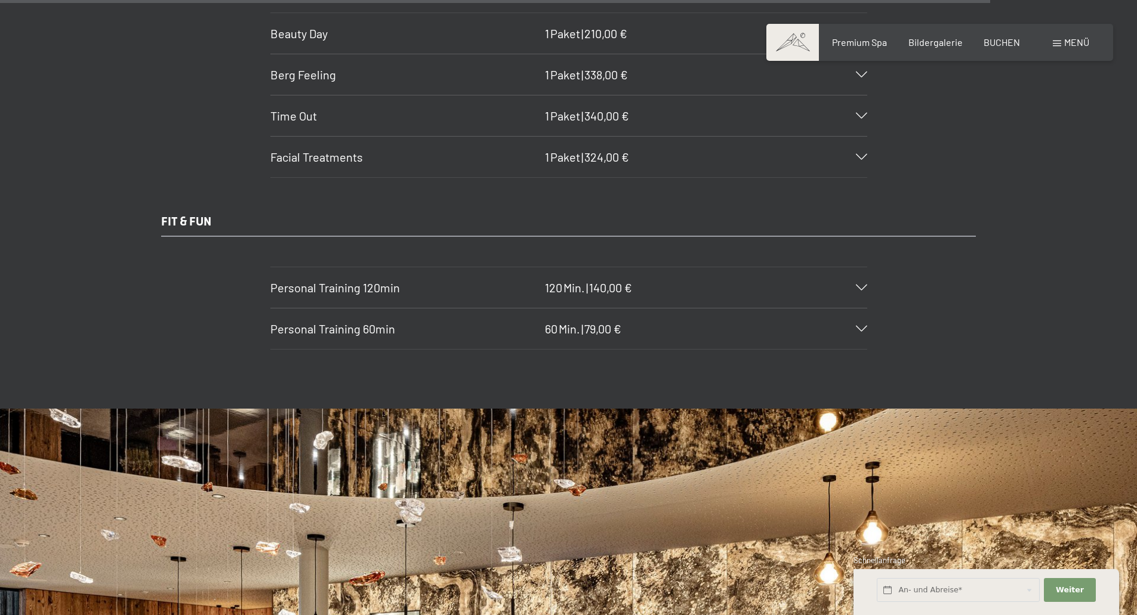
click at [864, 327] on icon at bounding box center [861, 329] width 11 height 6
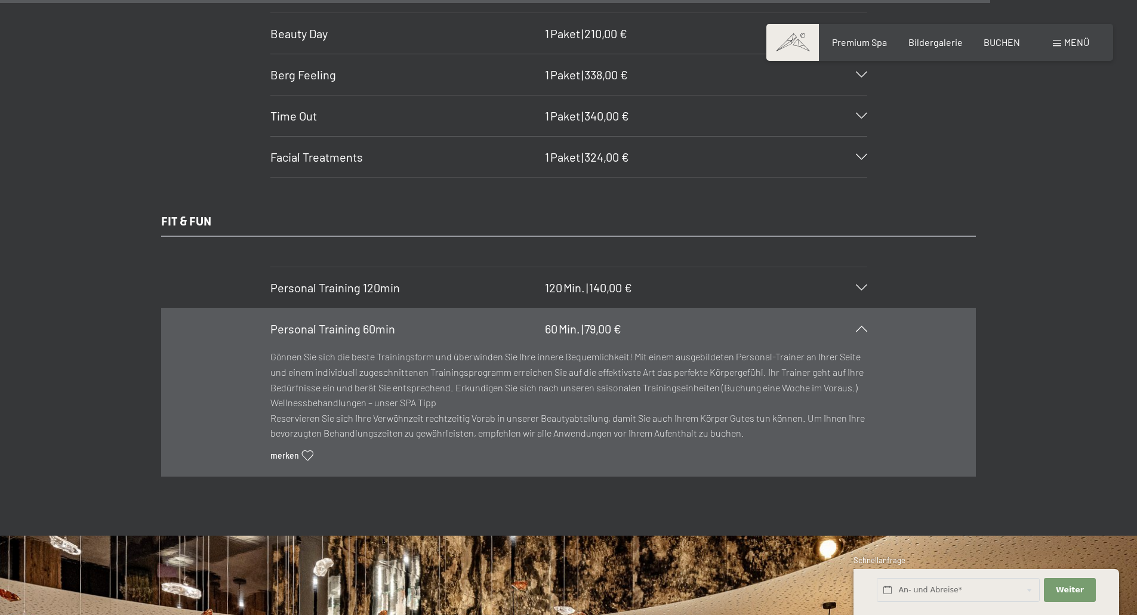
click at [865, 326] on icon at bounding box center [861, 329] width 11 height 6
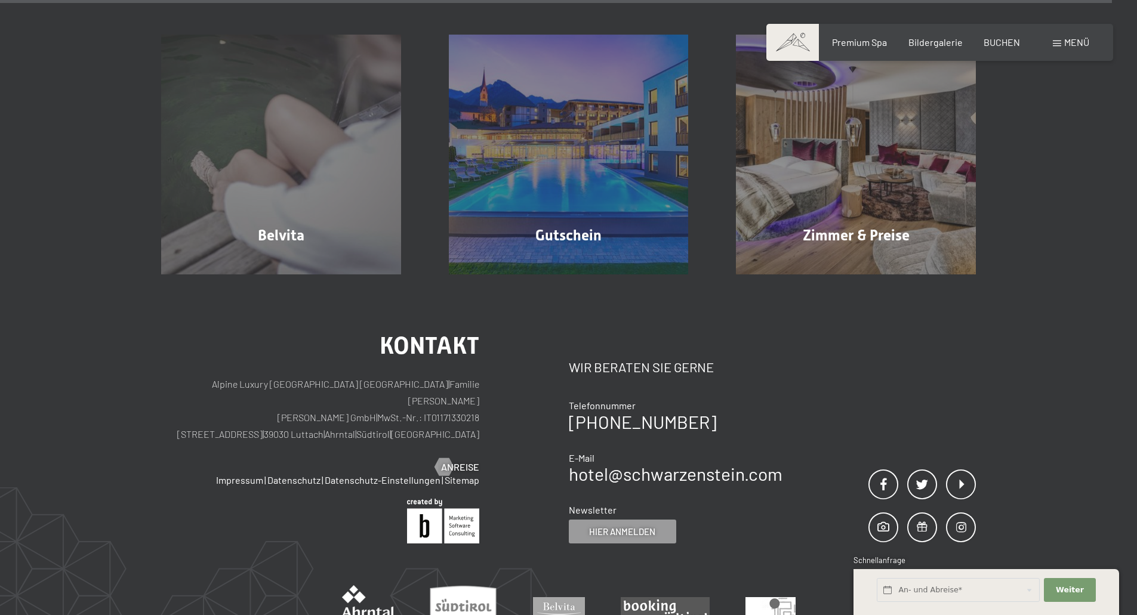
scroll to position [9379, 0]
